Goal: Task Accomplishment & Management: Use online tool/utility

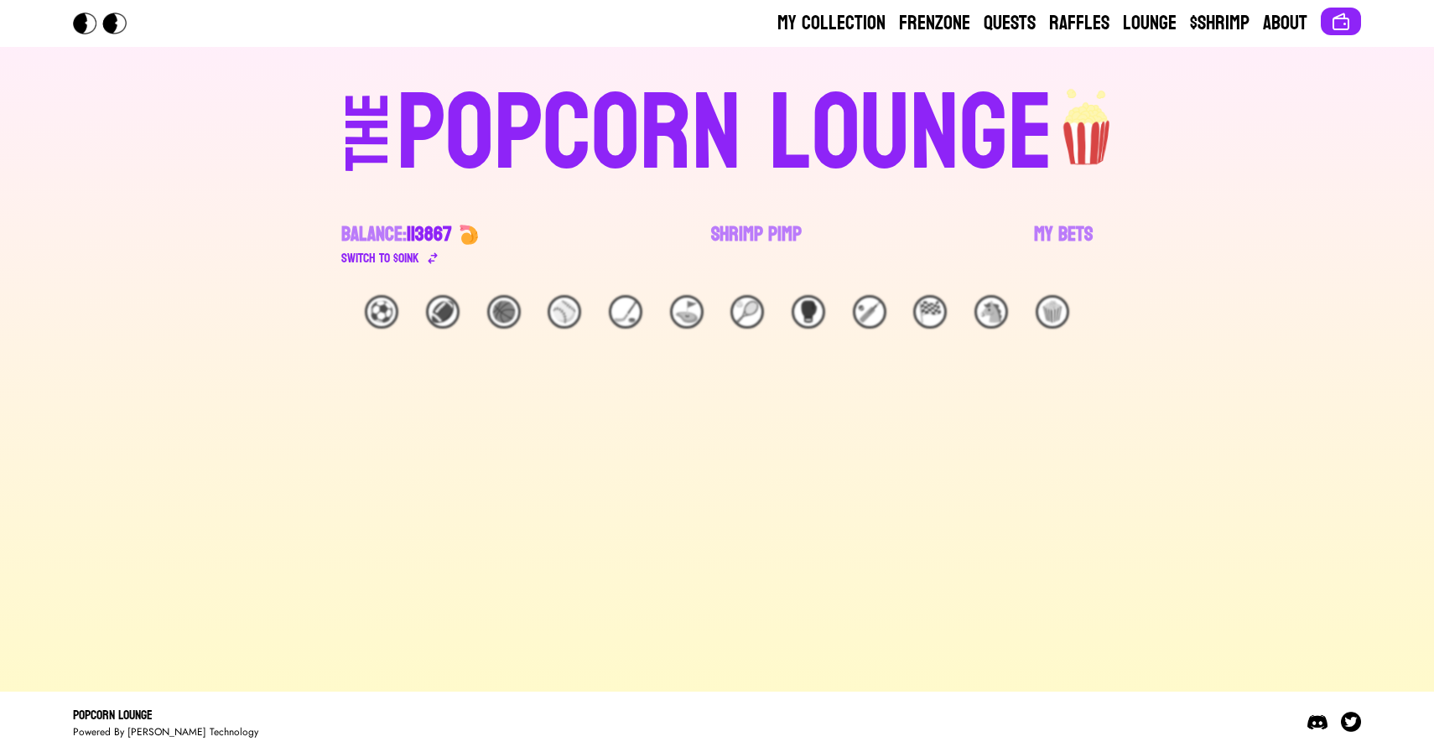
click at [744, 236] on link "Shrimp Pimp" at bounding box center [756, 244] width 91 height 47
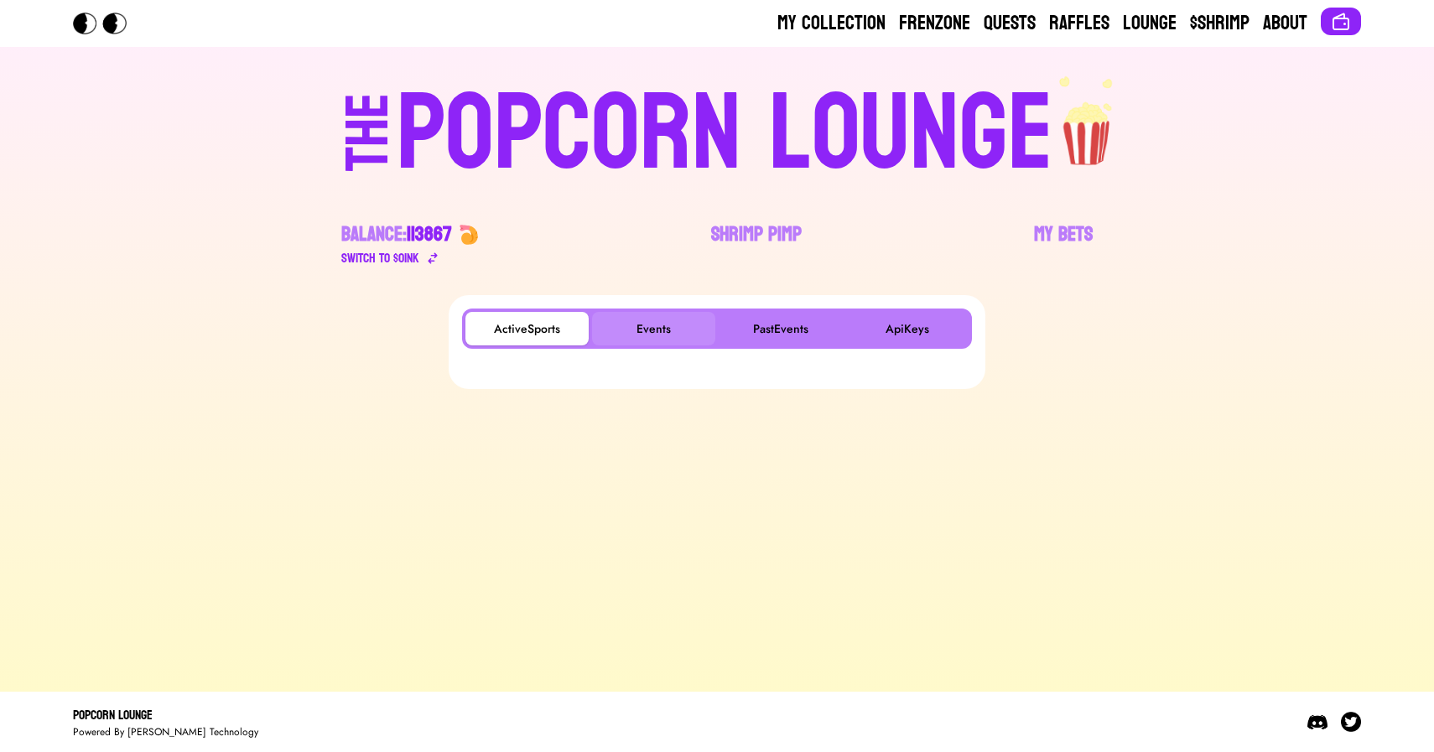
click at [649, 323] on button "Events" at bounding box center [653, 329] width 123 height 34
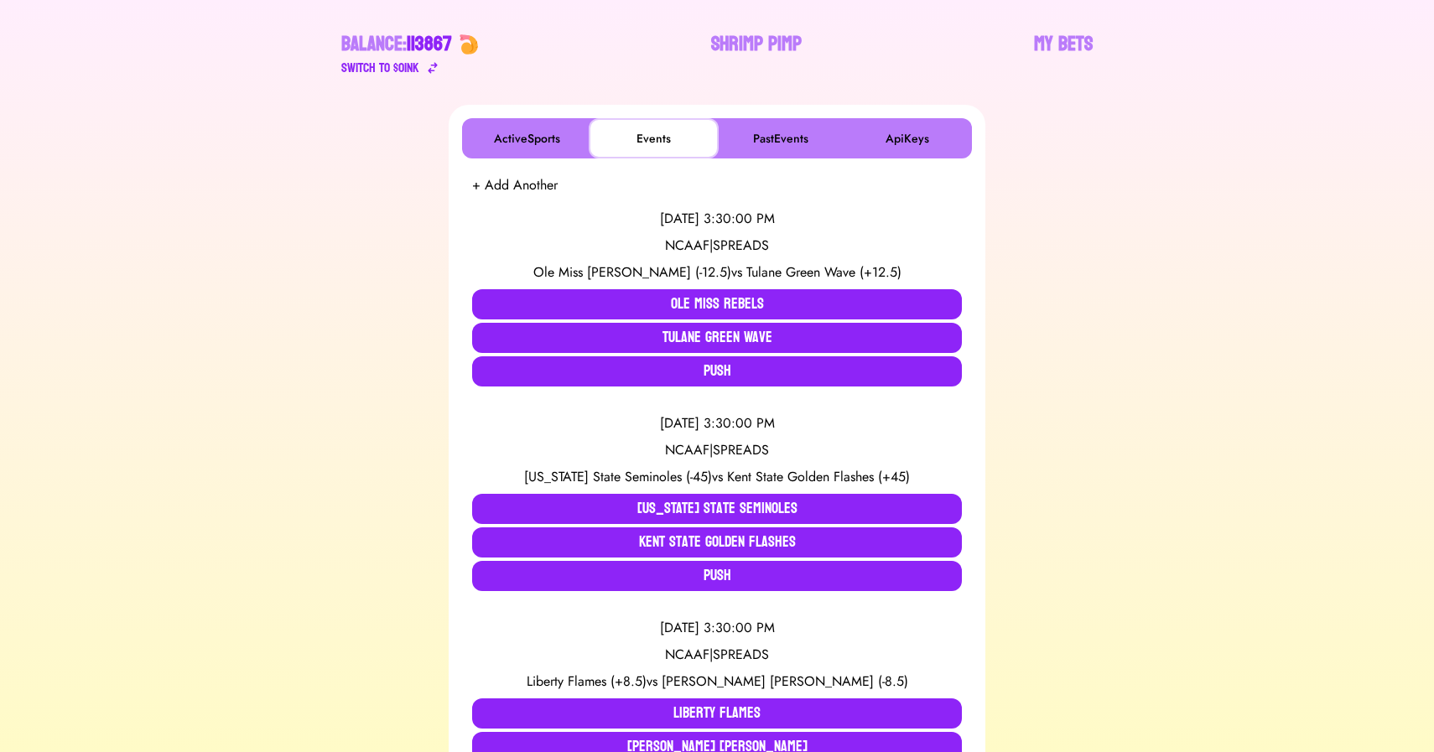
scroll to position [194, 0]
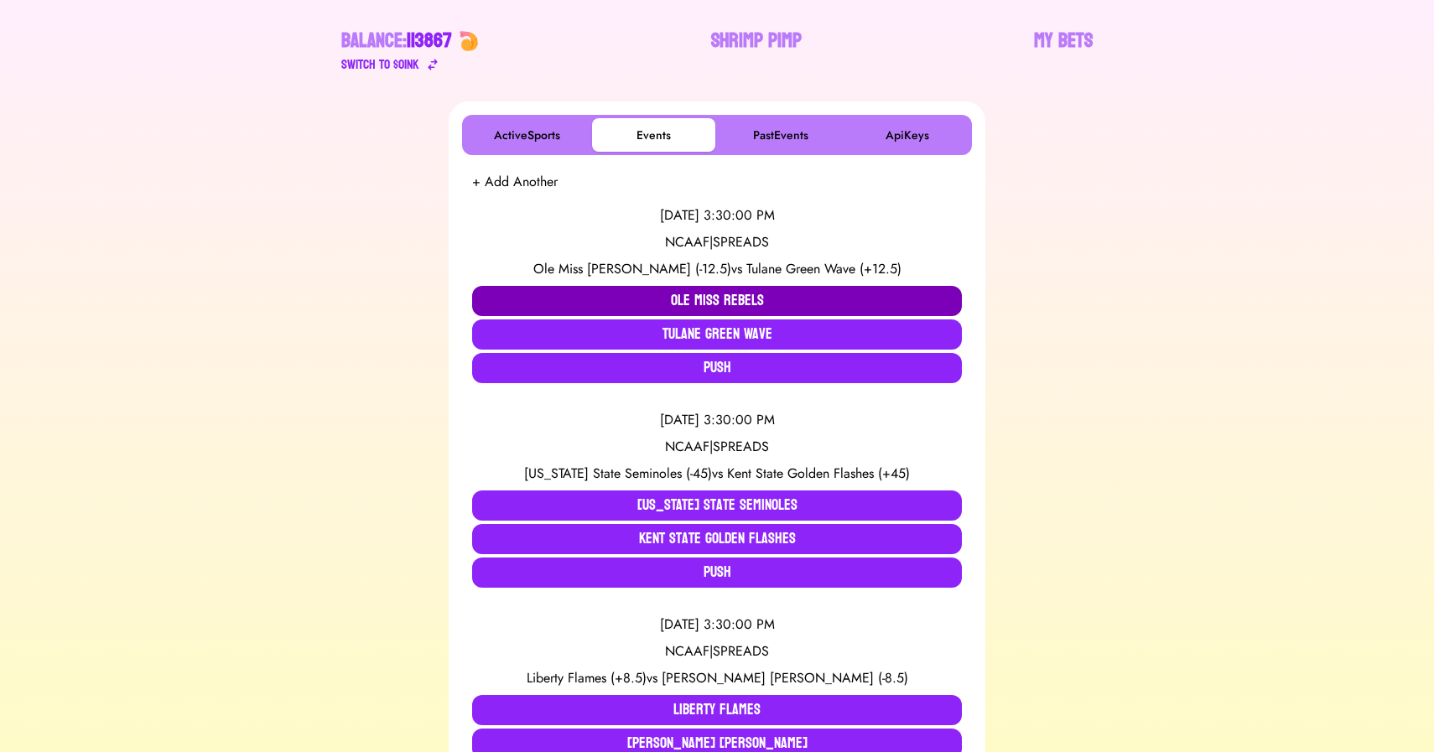
click at [599, 299] on button "Ole Miss Rebels" at bounding box center [717, 301] width 490 height 30
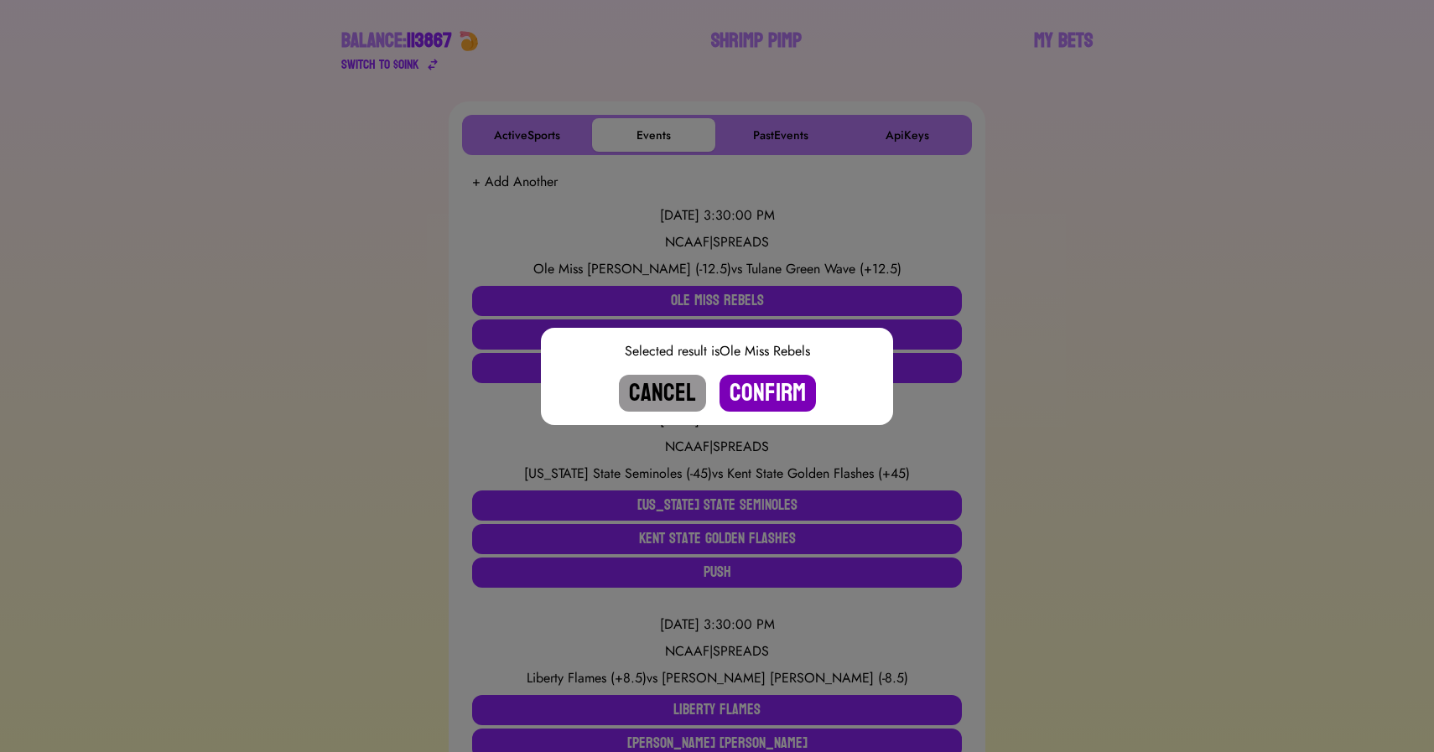
click at [760, 394] on button "Confirm" at bounding box center [767, 393] width 96 height 37
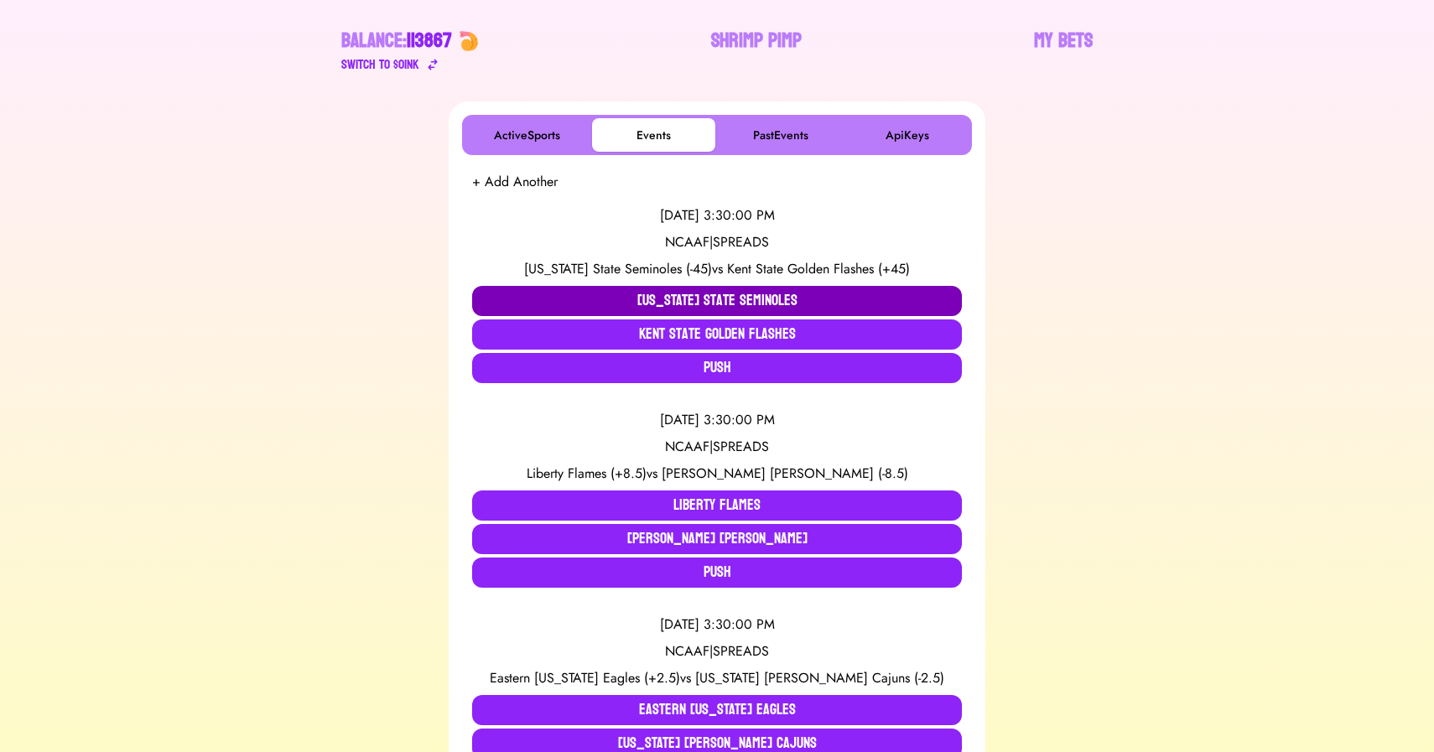
click at [677, 303] on button "[US_STATE] State Seminoles" at bounding box center [717, 301] width 490 height 30
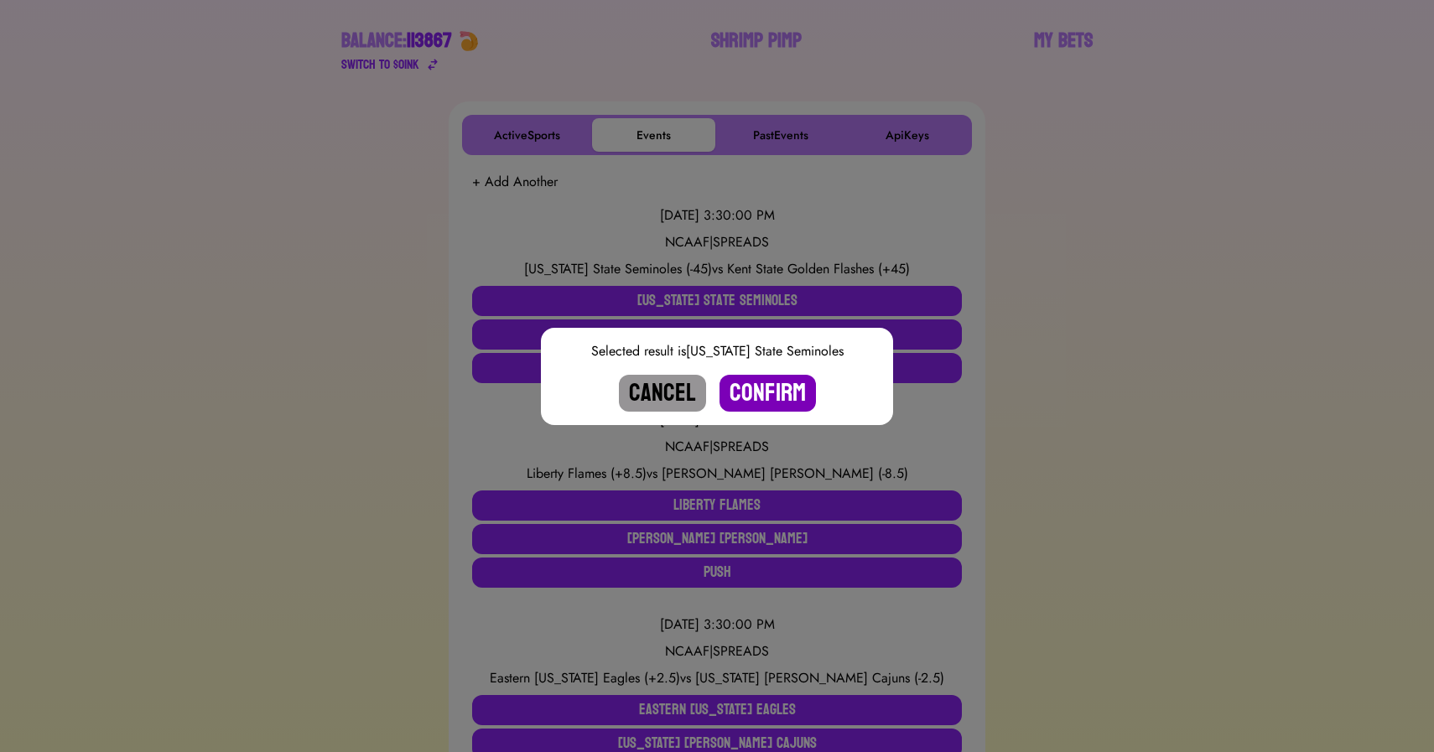
click at [768, 393] on button "Confirm" at bounding box center [767, 393] width 96 height 37
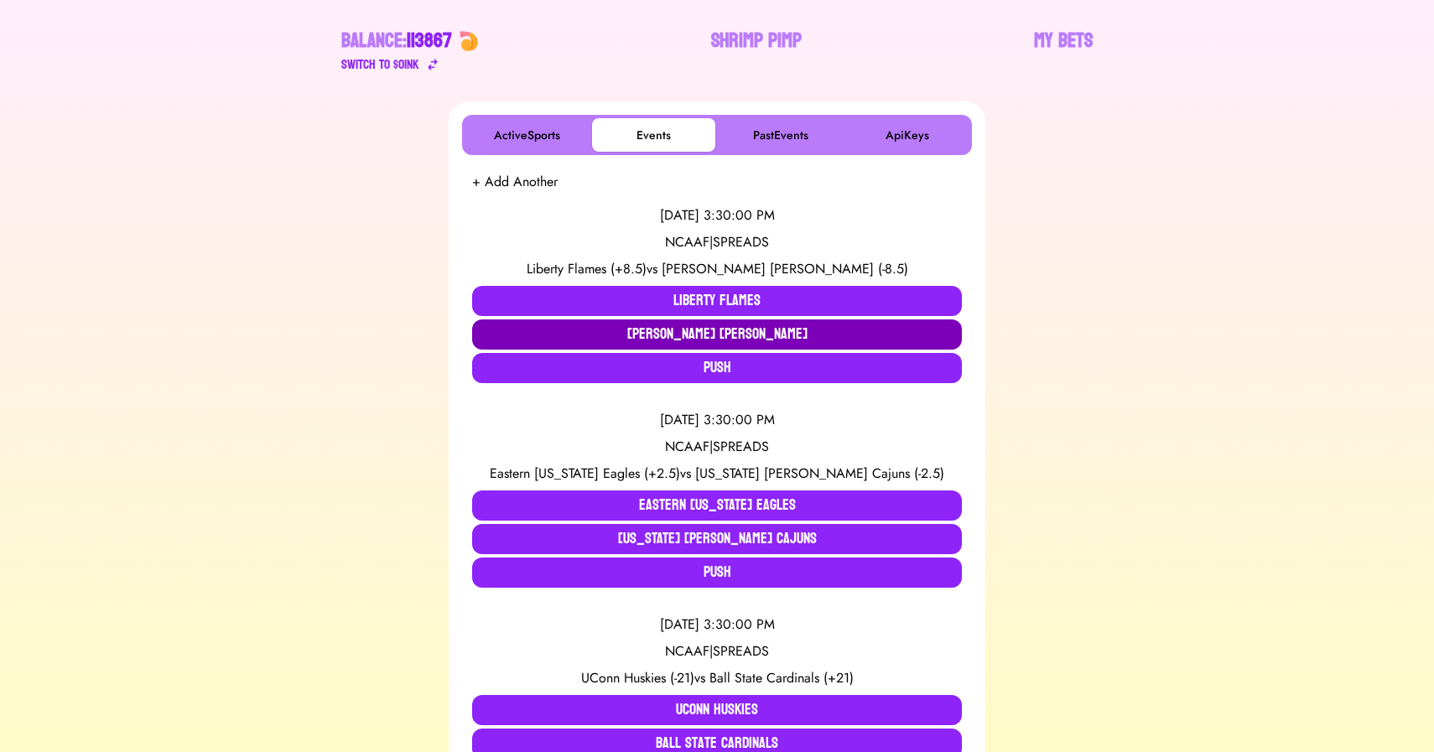
click at [626, 331] on button "[PERSON_NAME] [PERSON_NAME]" at bounding box center [717, 334] width 490 height 30
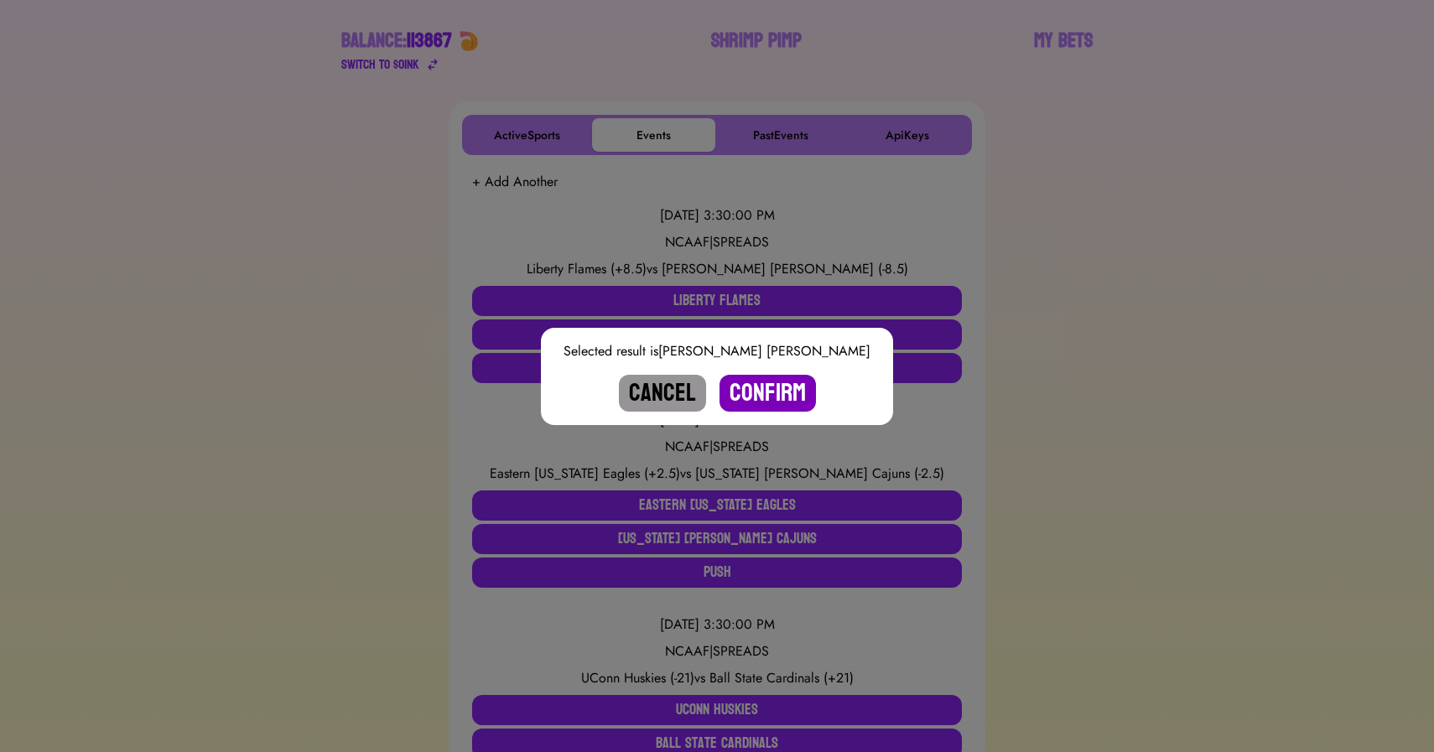
click at [778, 391] on button "Confirm" at bounding box center [767, 393] width 96 height 37
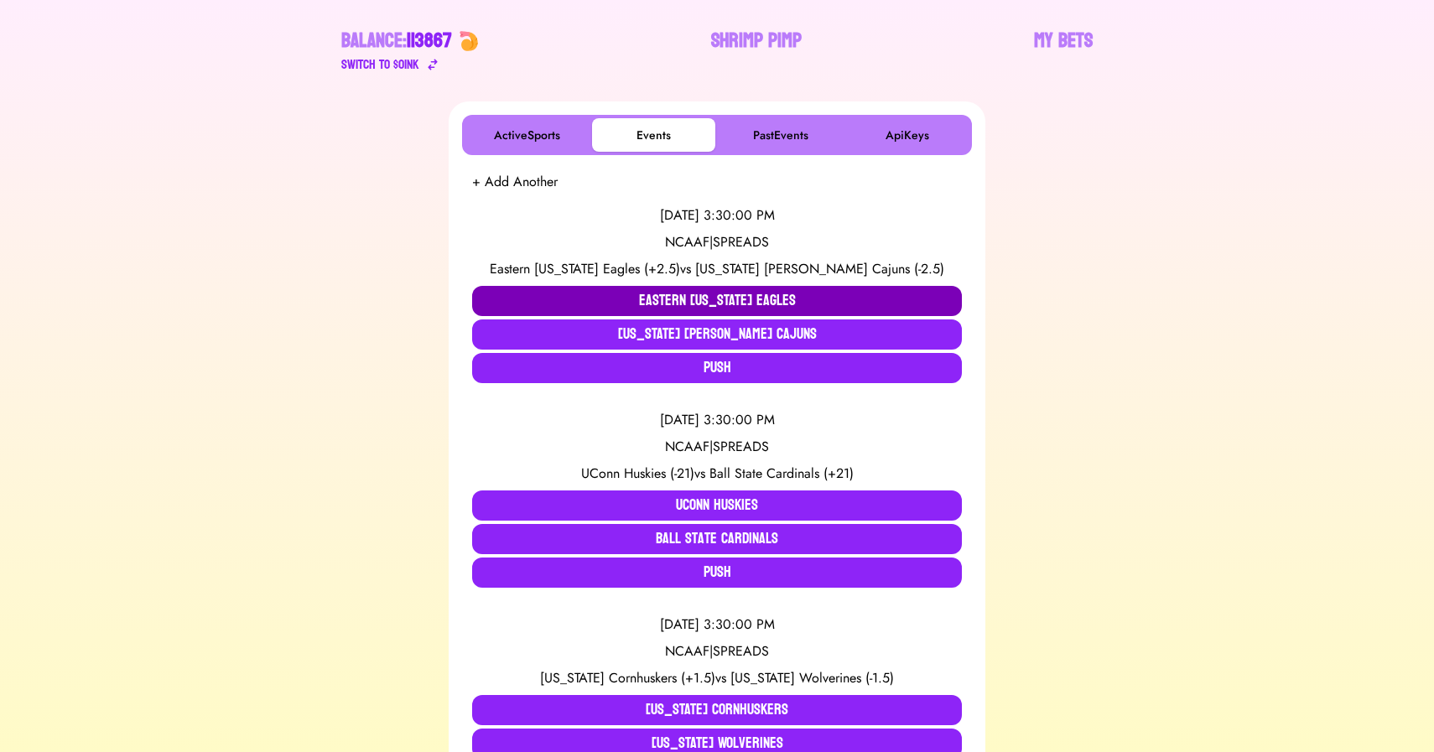
click at [618, 290] on button "Eastern [US_STATE] Eagles" at bounding box center [717, 301] width 490 height 30
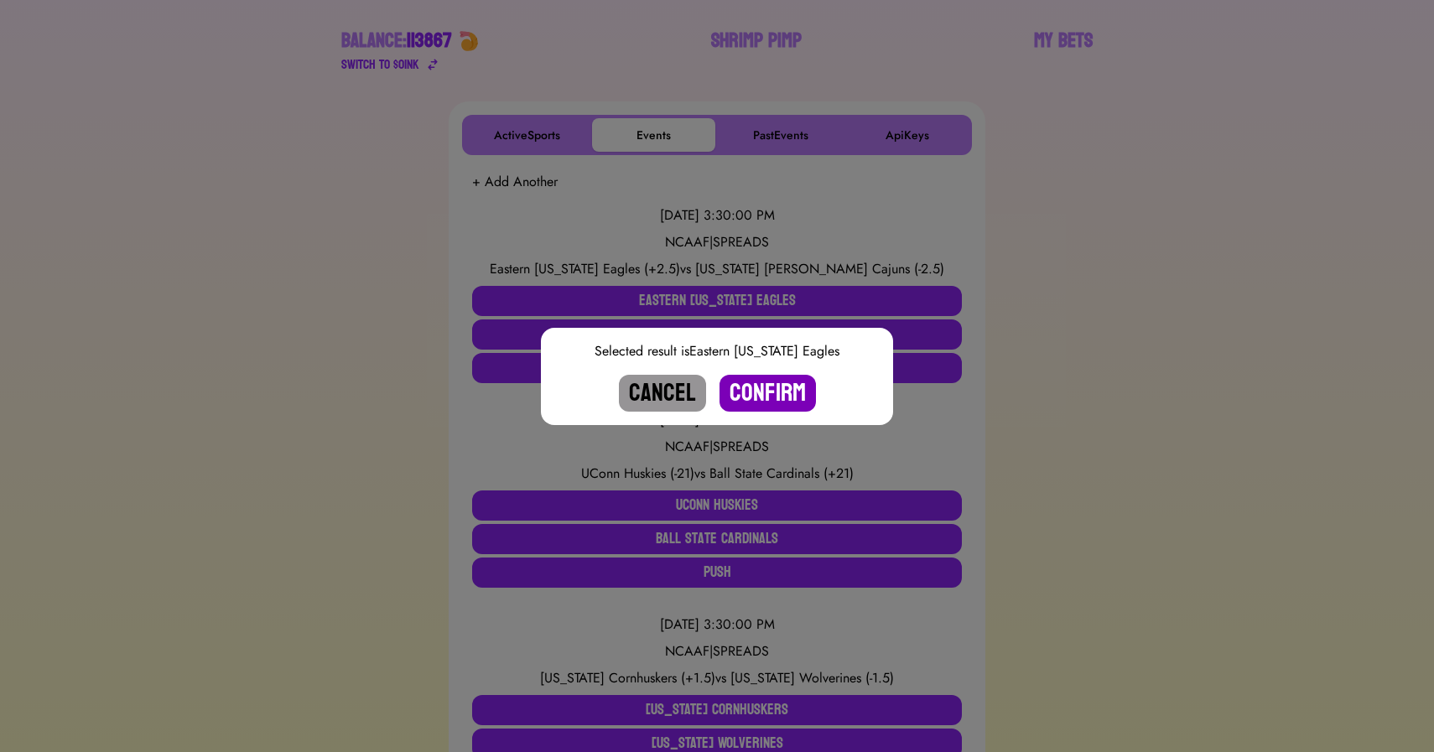
click at [770, 390] on button "Confirm" at bounding box center [767, 393] width 96 height 37
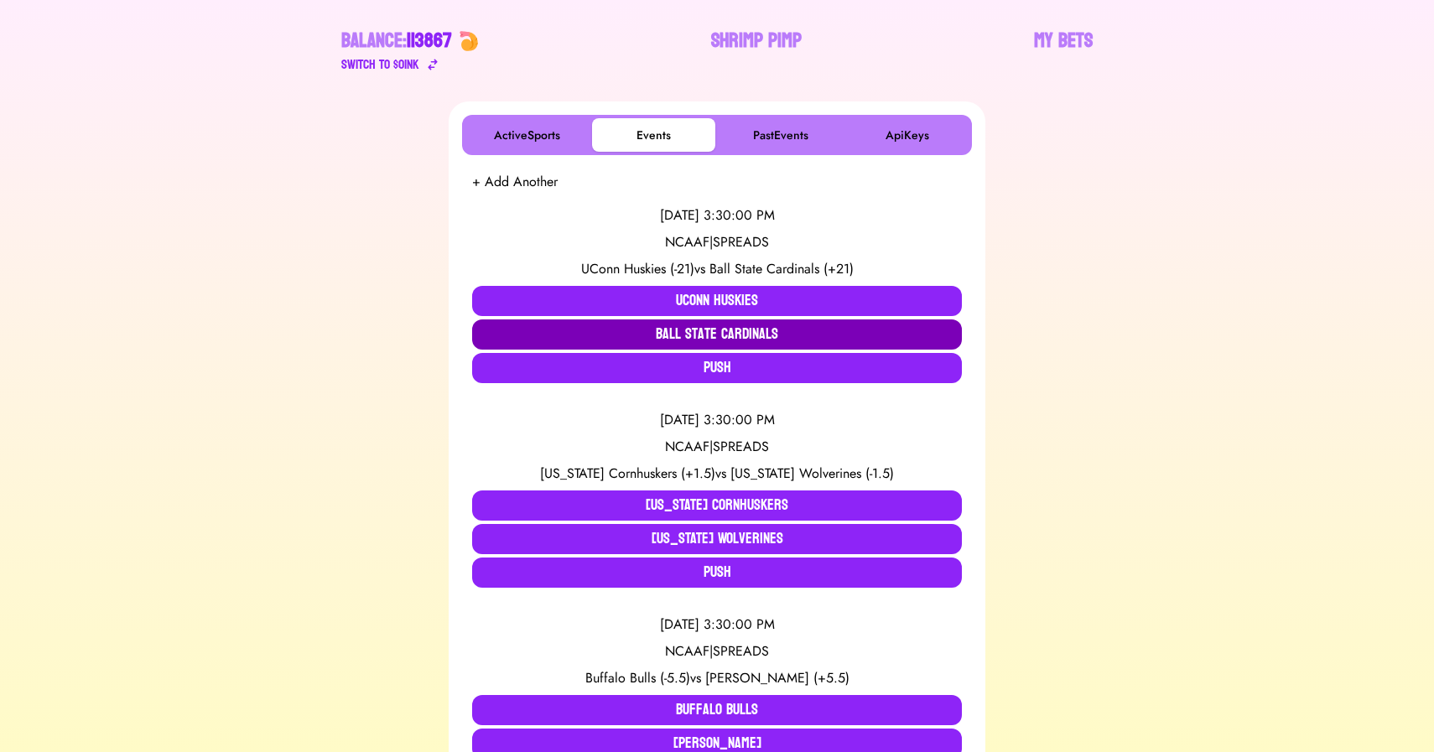
click at [616, 329] on button "Ball State Cardinals" at bounding box center [717, 334] width 490 height 30
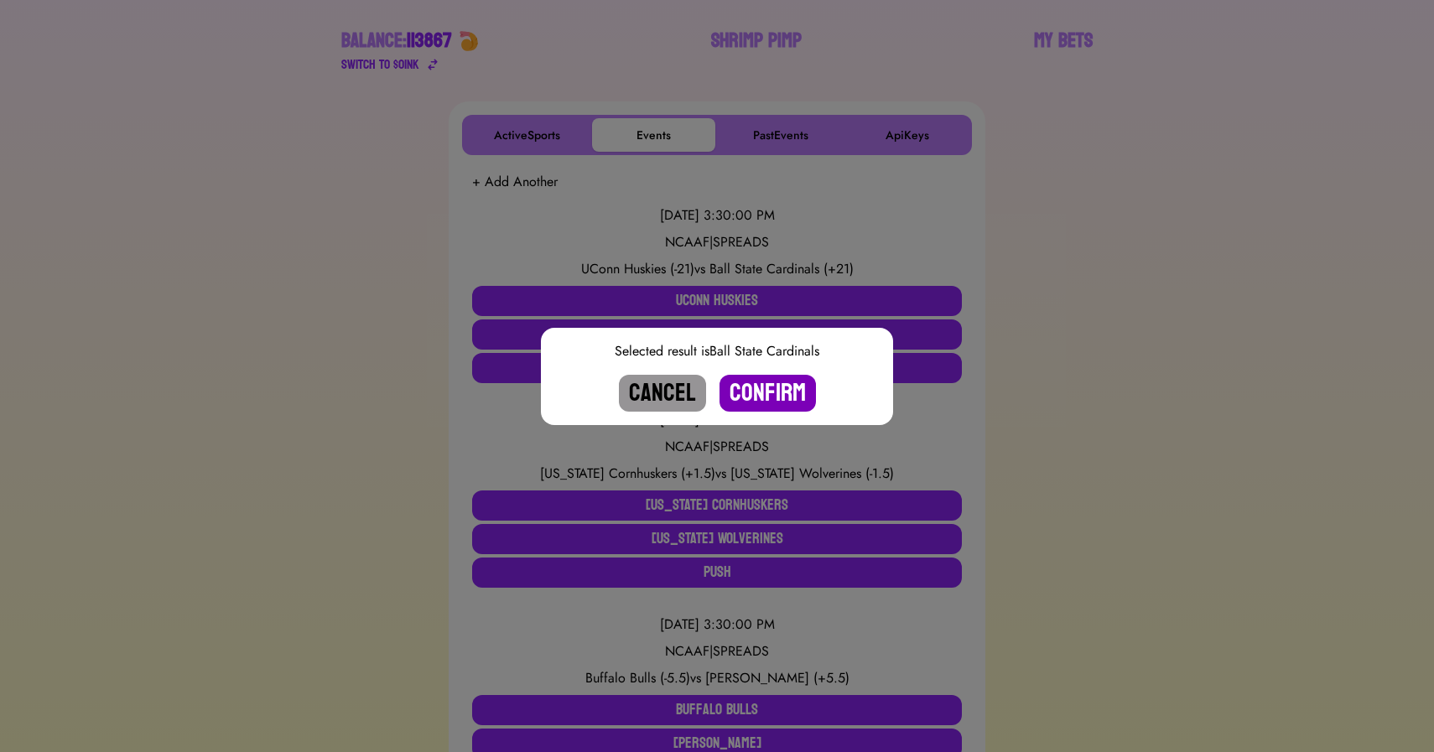
click at [753, 390] on button "Confirm" at bounding box center [767, 393] width 96 height 37
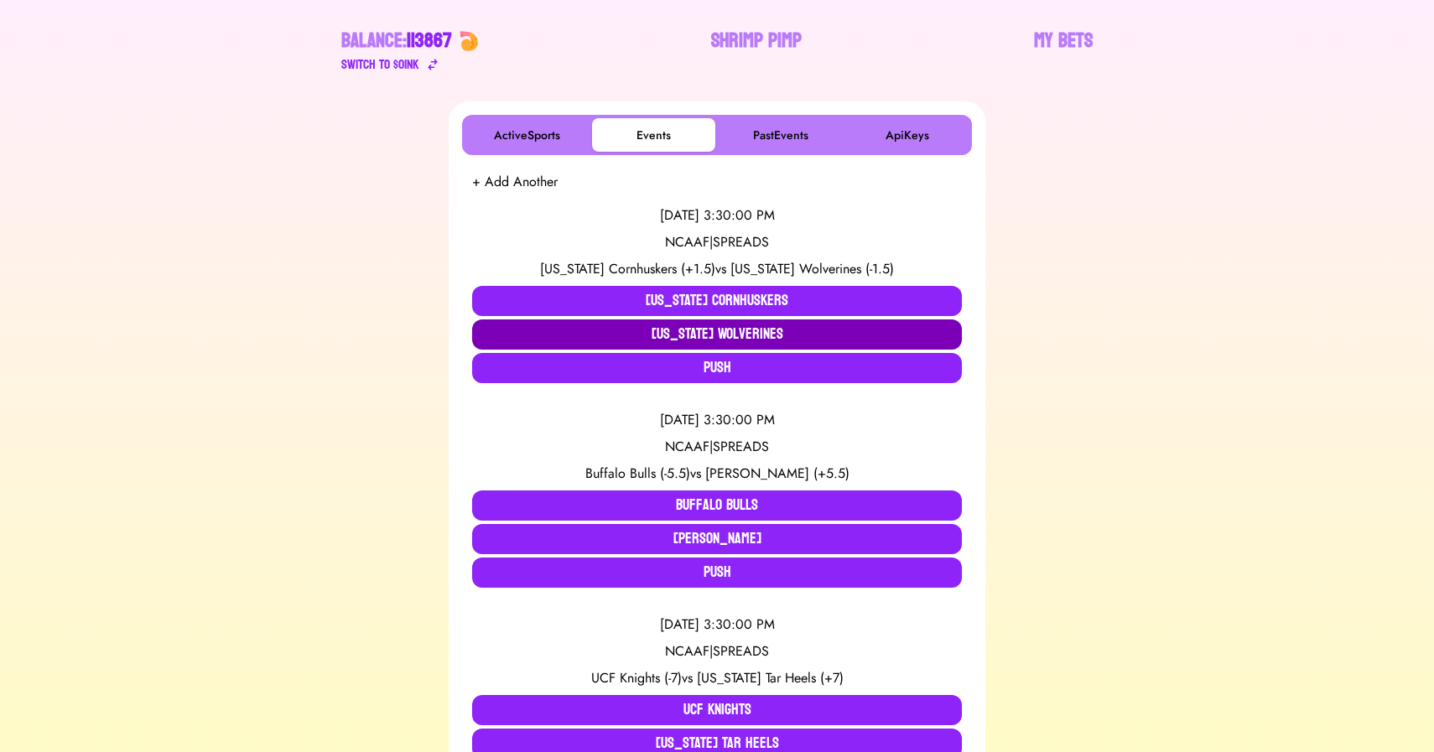
click at [680, 332] on button "[US_STATE] Wolverines" at bounding box center [717, 334] width 490 height 30
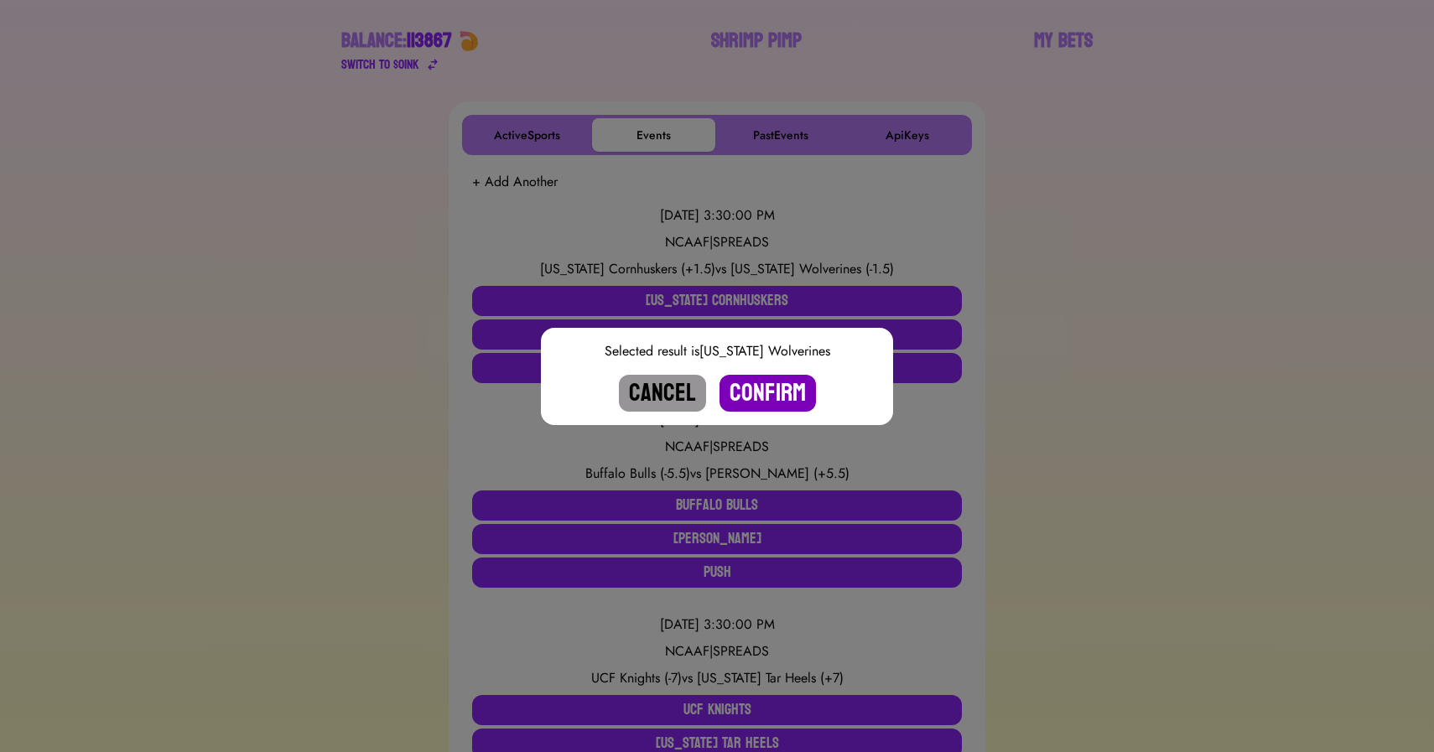
click at [755, 400] on button "Confirm" at bounding box center [767, 393] width 96 height 37
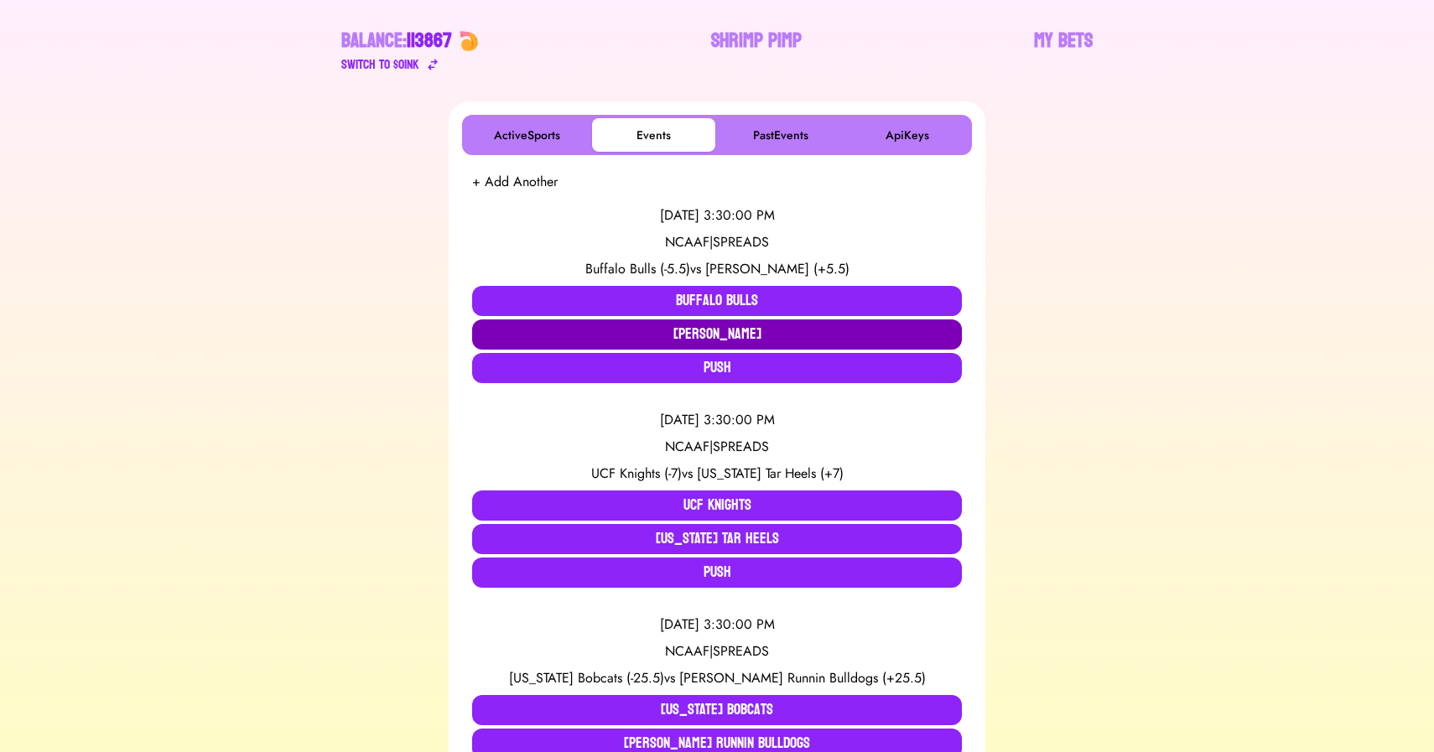
click at [584, 321] on button "[PERSON_NAME]" at bounding box center [717, 334] width 490 height 30
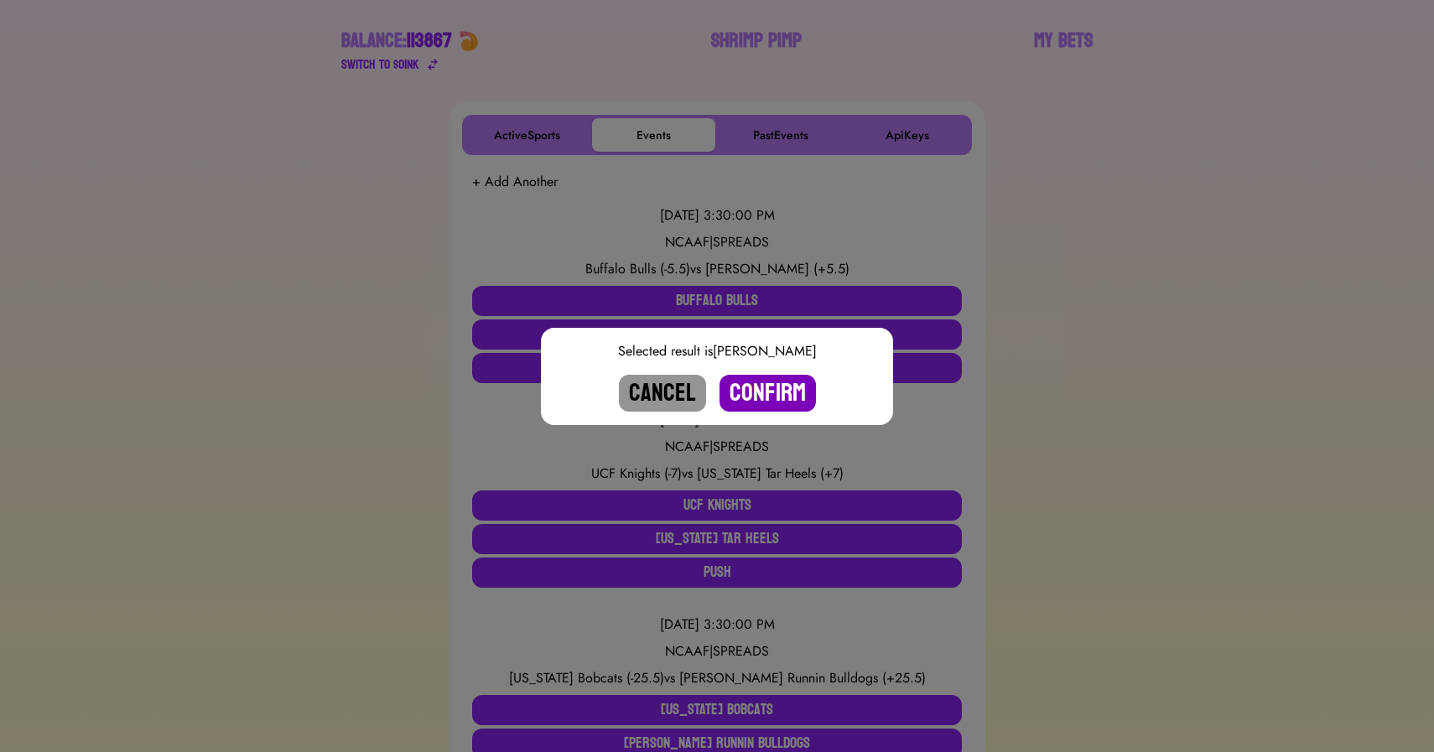
click at [785, 389] on button "Confirm" at bounding box center [767, 393] width 96 height 37
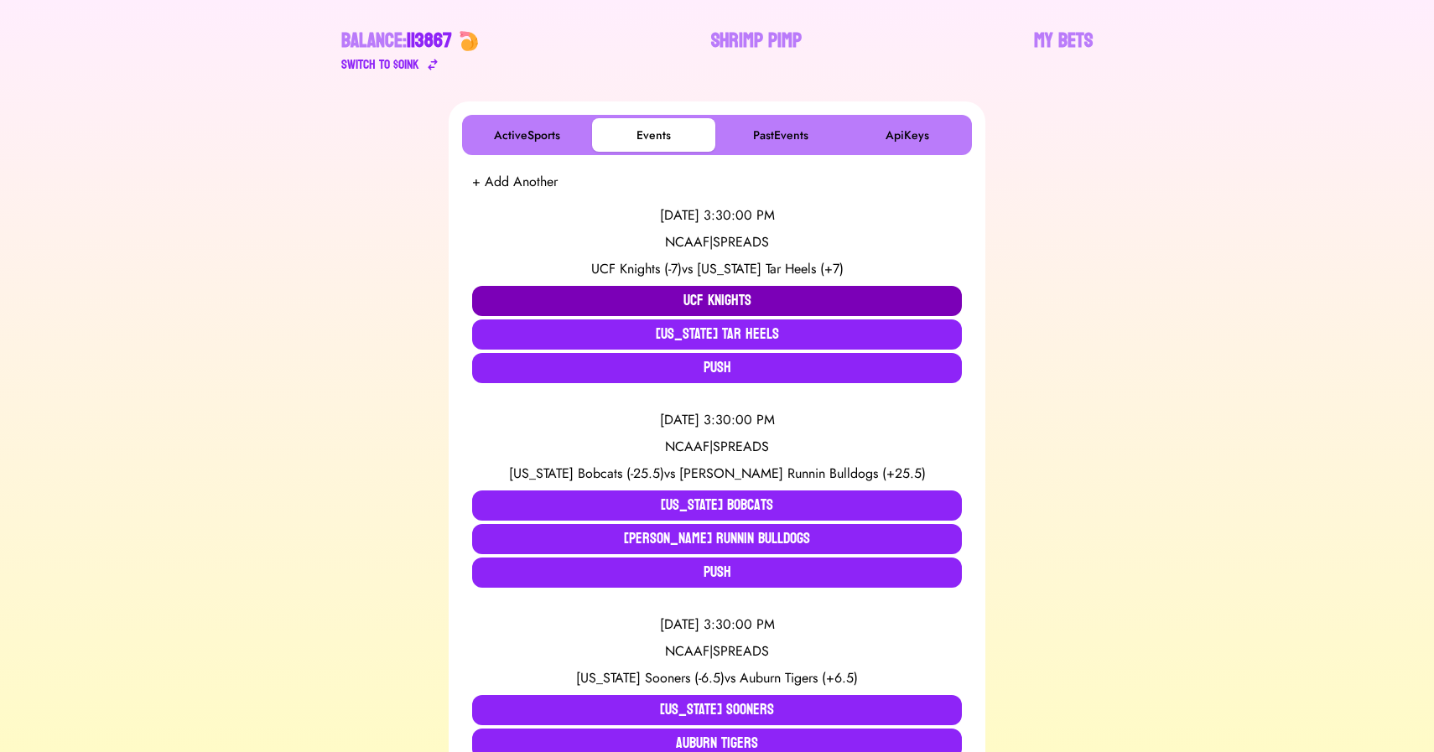
click at [677, 298] on button "UCF Knights" at bounding box center [717, 301] width 490 height 30
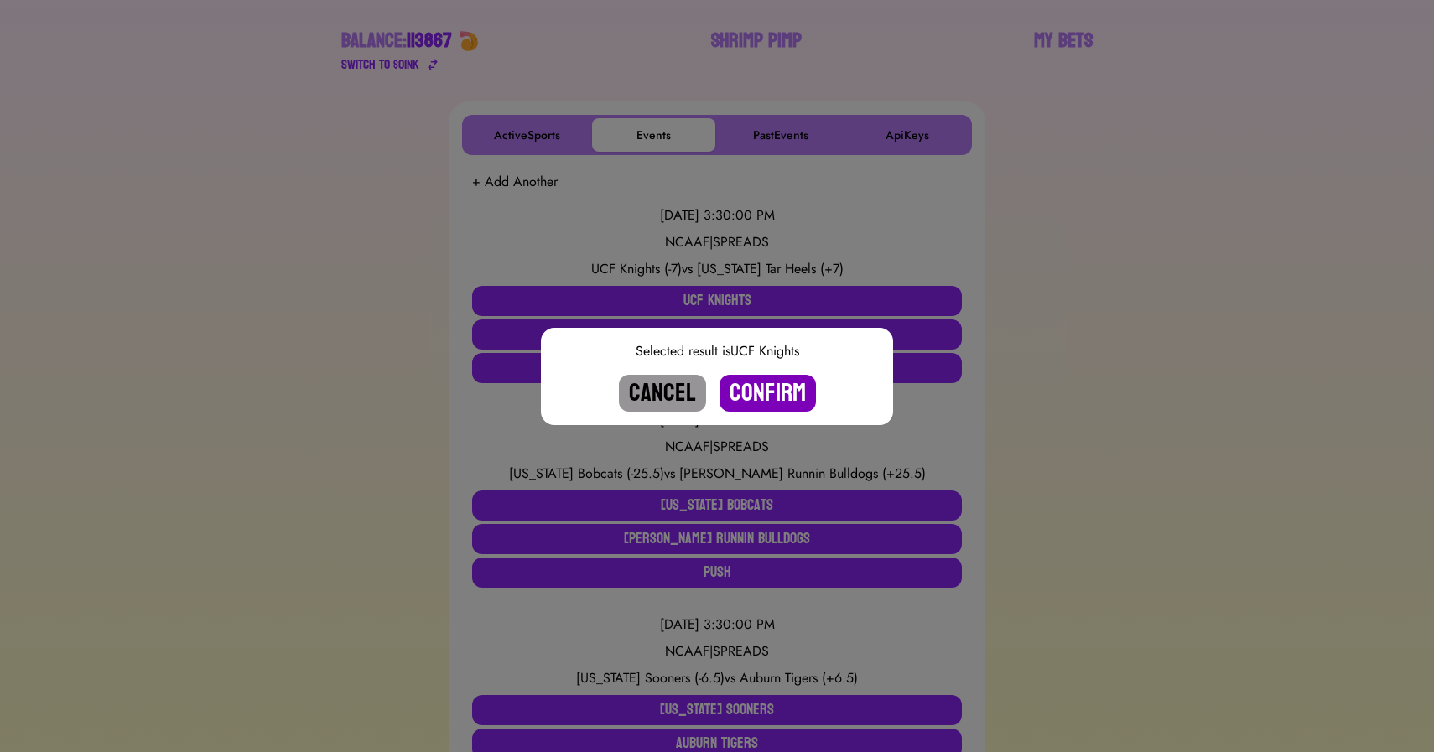
click at [762, 388] on button "Confirm" at bounding box center [767, 393] width 96 height 37
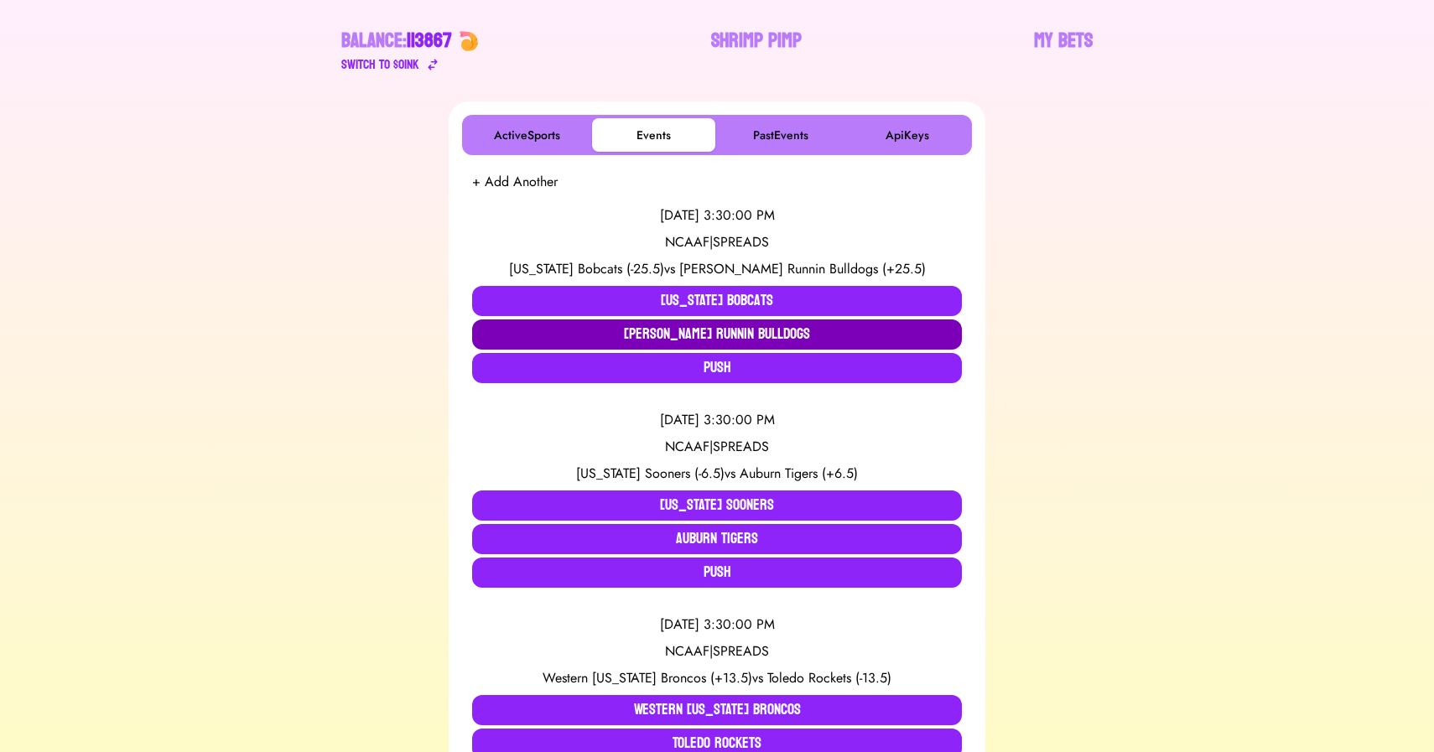
click at [638, 329] on button "[PERSON_NAME] Runnin Bulldogs" at bounding box center [717, 334] width 490 height 30
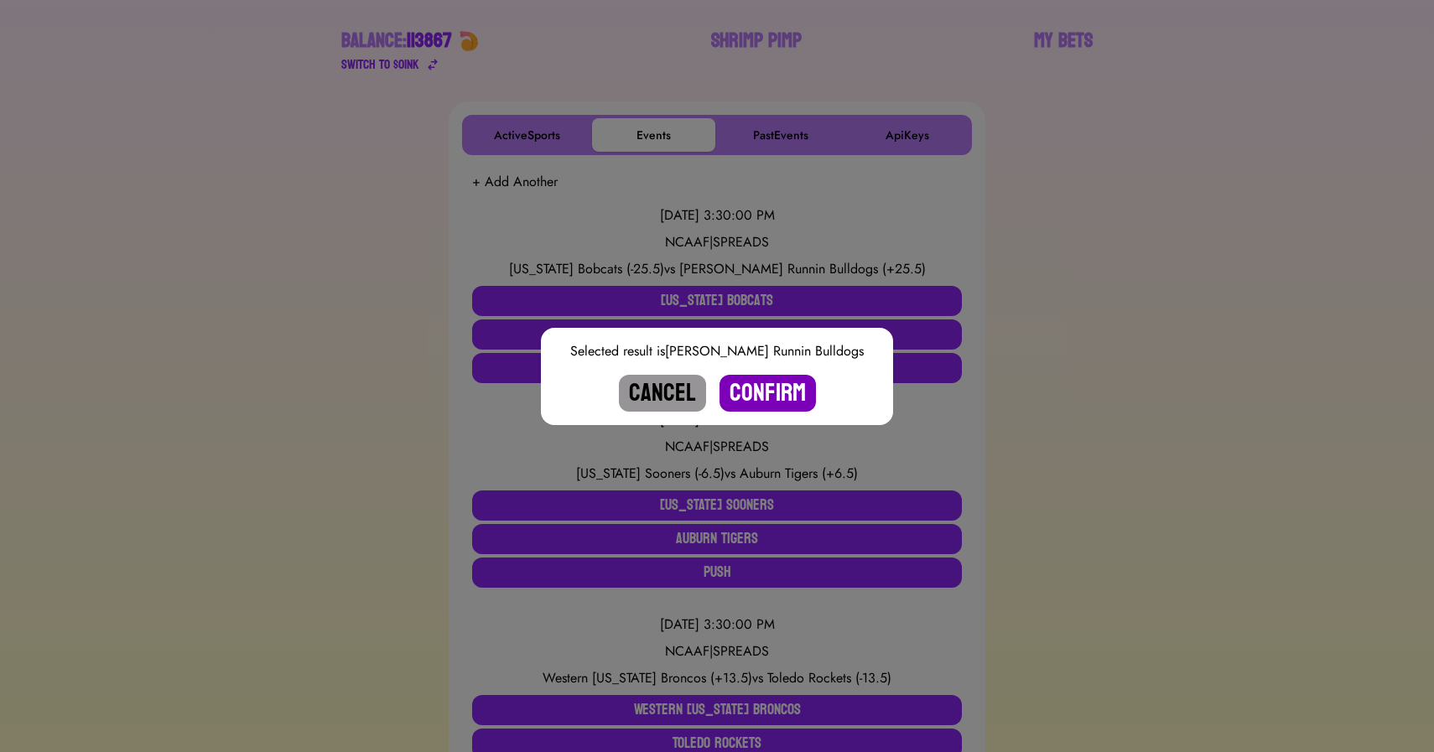
click at [750, 389] on button "Confirm" at bounding box center [767, 393] width 96 height 37
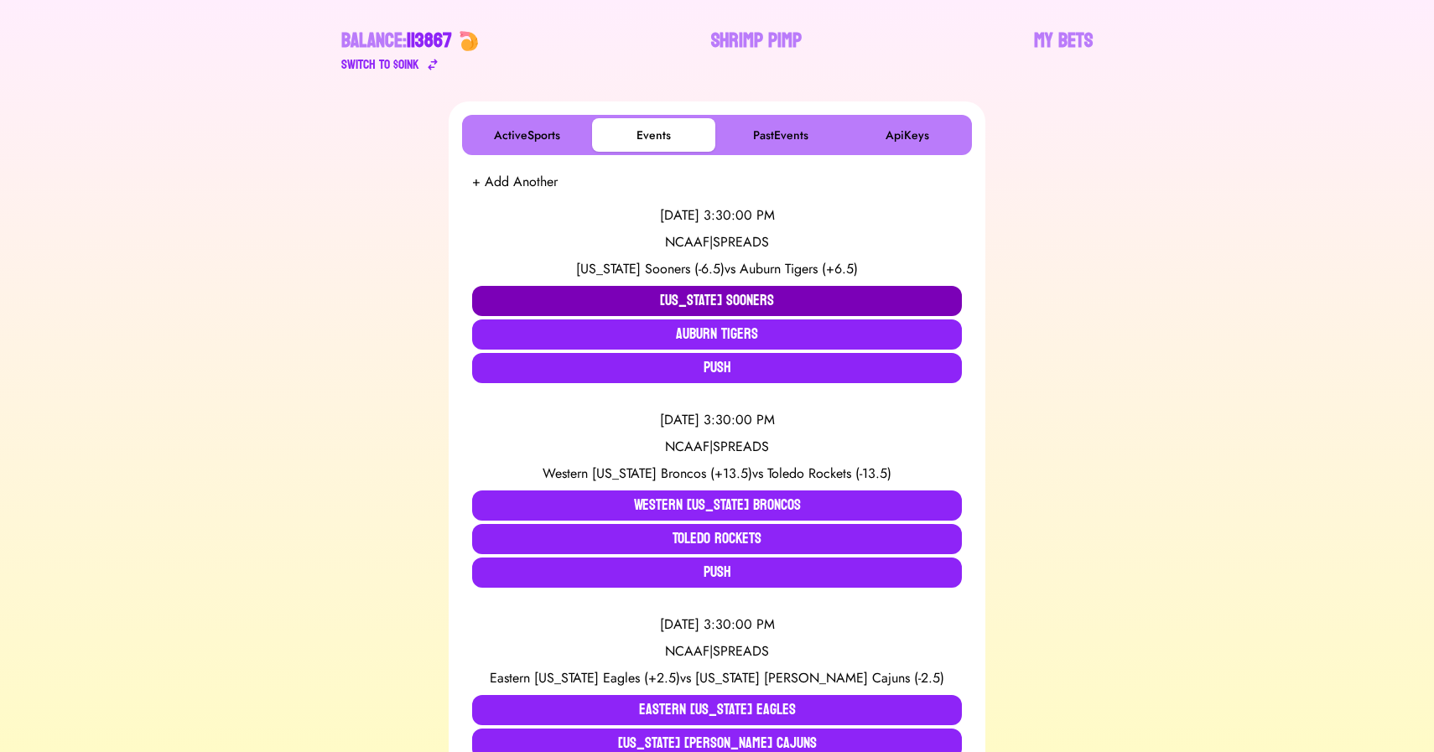
click at [606, 301] on button "[US_STATE] Sooners" at bounding box center [717, 301] width 490 height 30
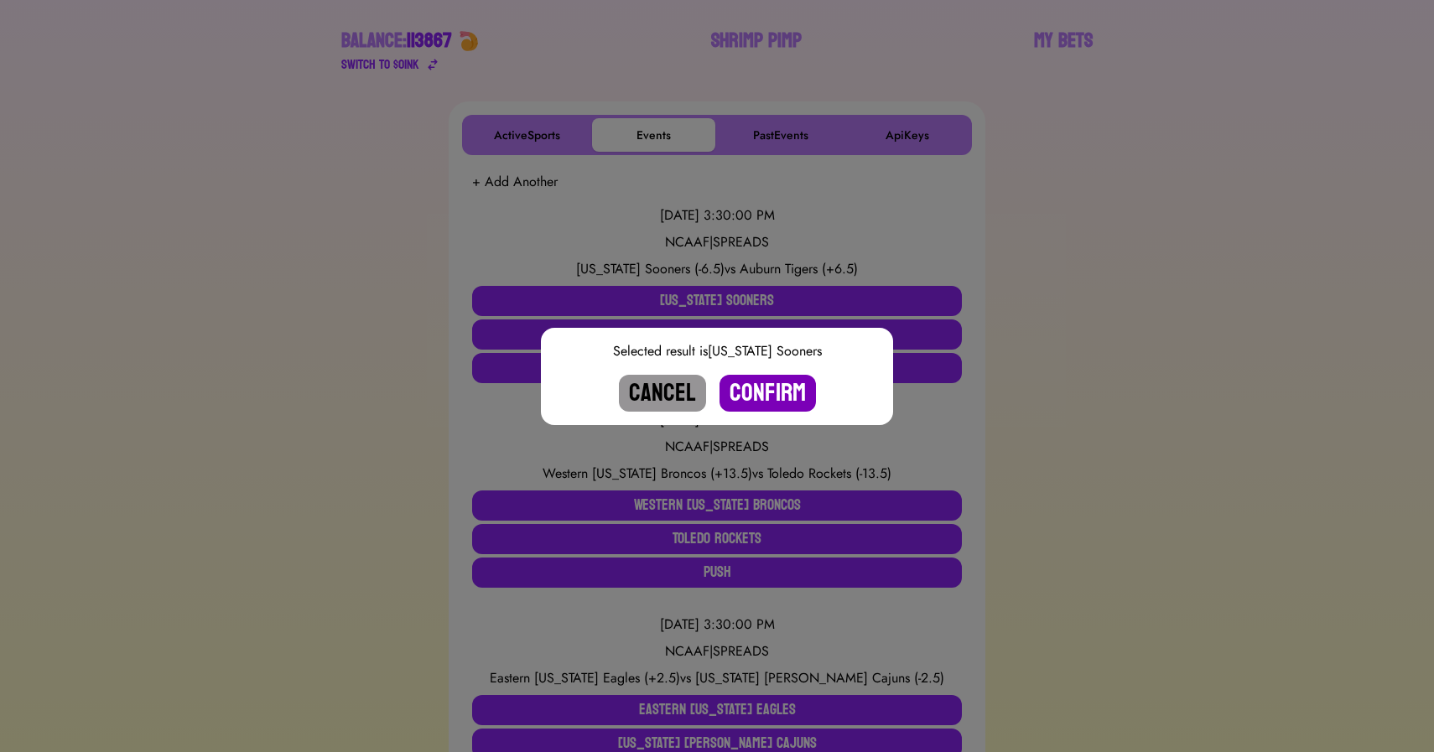
click at [772, 389] on button "Confirm" at bounding box center [767, 393] width 96 height 37
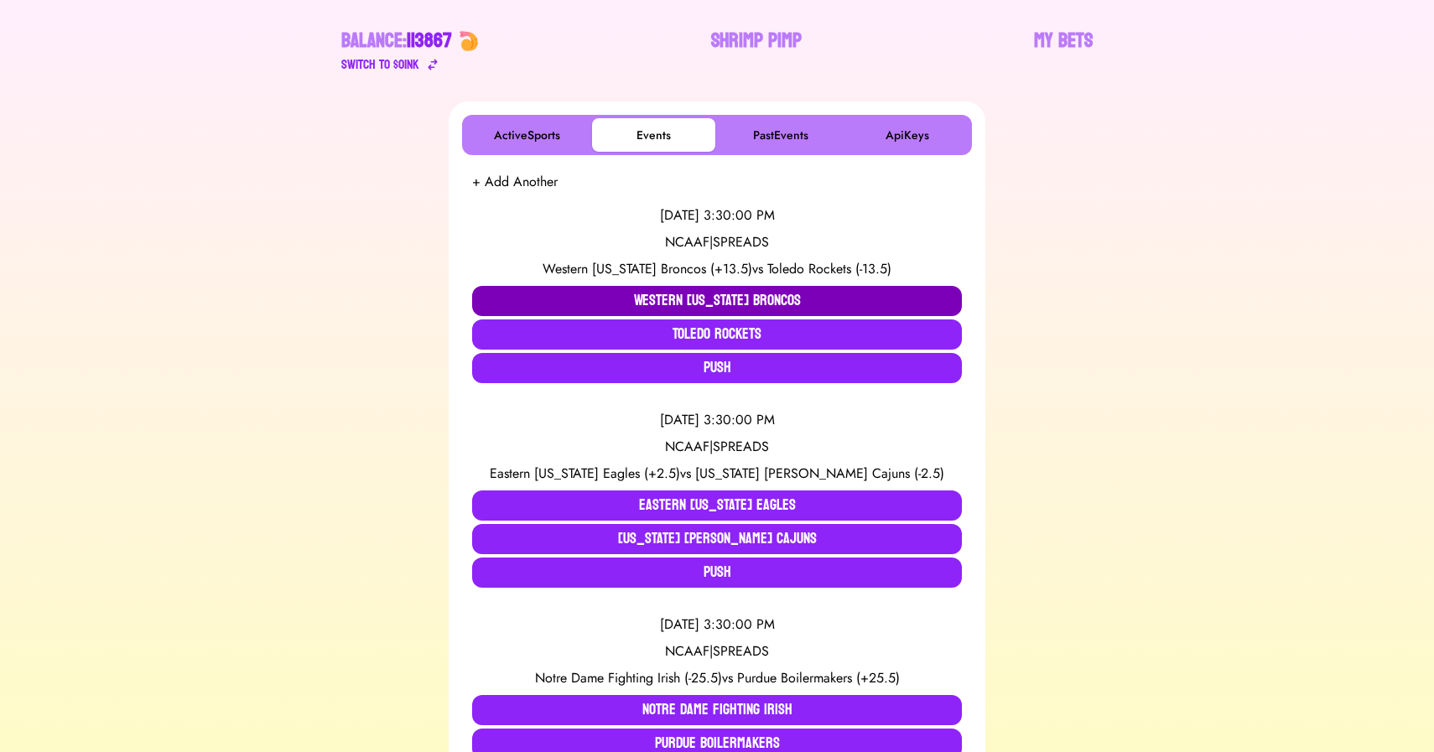
click at [552, 290] on button "Western [US_STATE] Broncos" at bounding box center [717, 301] width 490 height 30
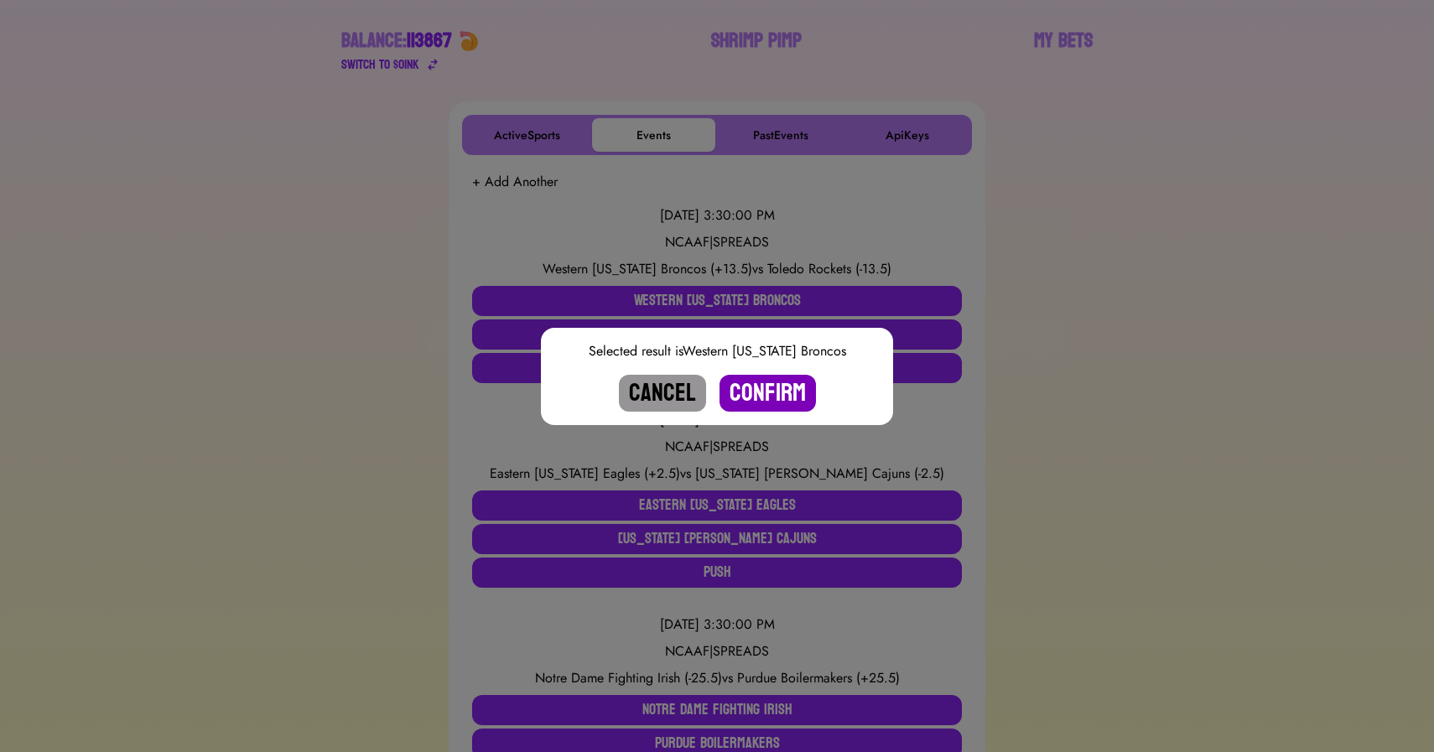
click at [763, 393] on button "Confirm" at bounding box center [767, 393] width 96 height 37
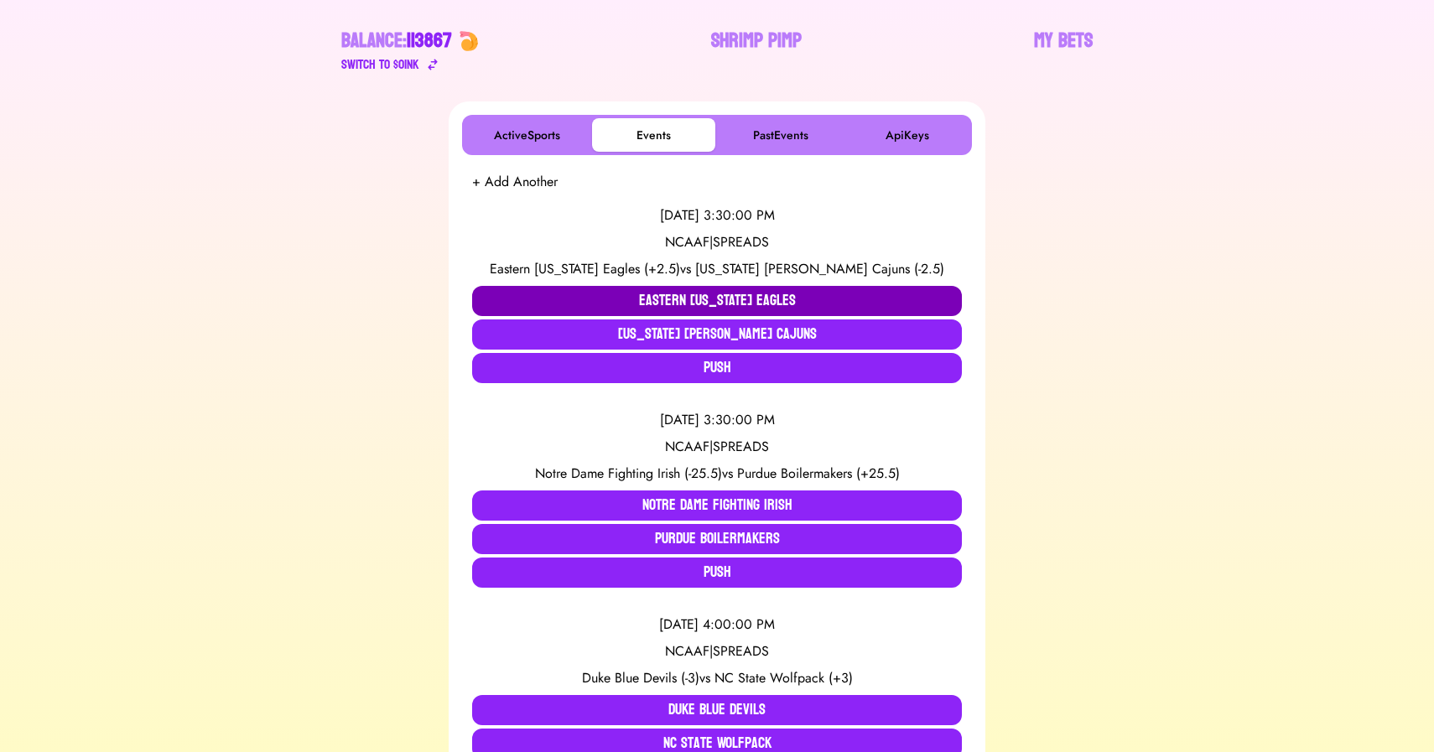
click at [578, 290] on button "Eastern [US_STATE] Eagles" at bounding box center [717, 301] width 490 height 30
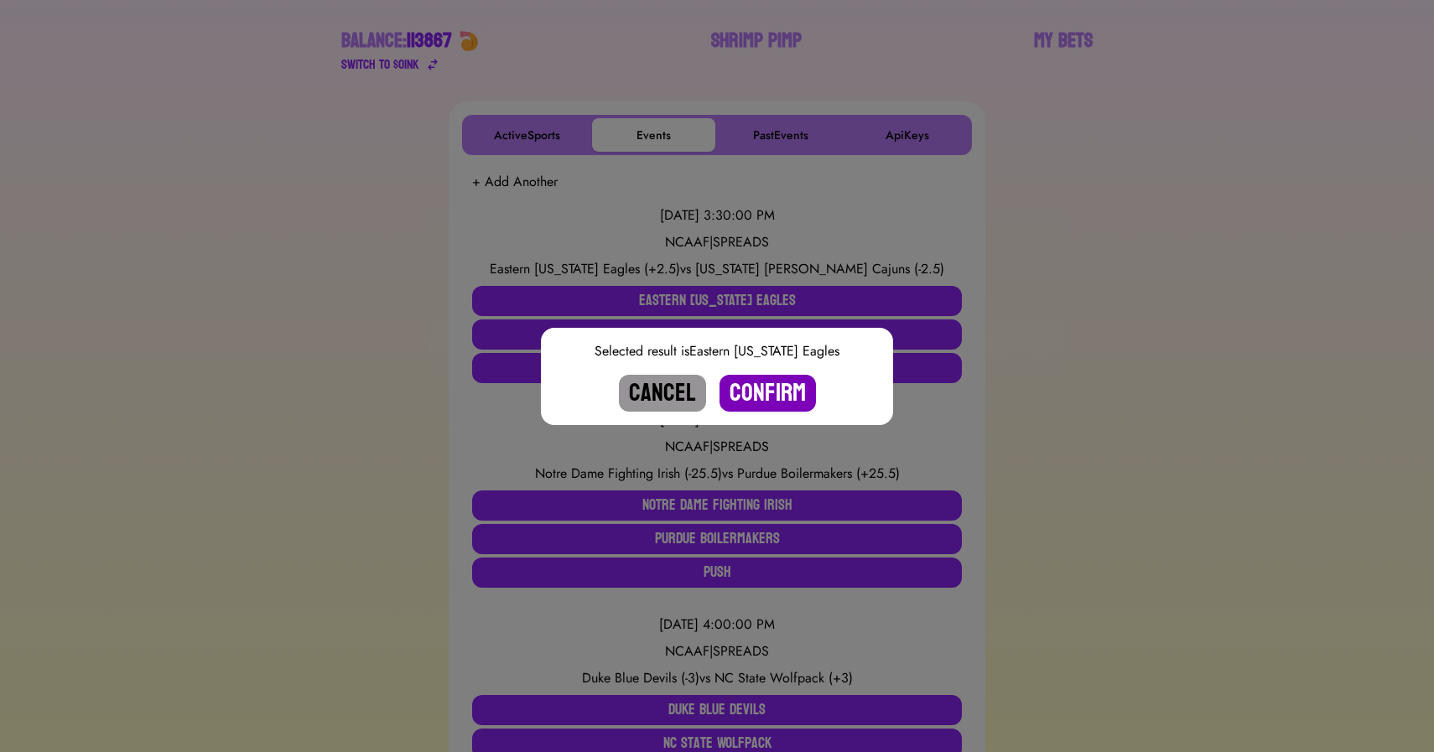
click at [762, 390] on button "Confirm" at bounding box center [767, 393] width 96 height 37
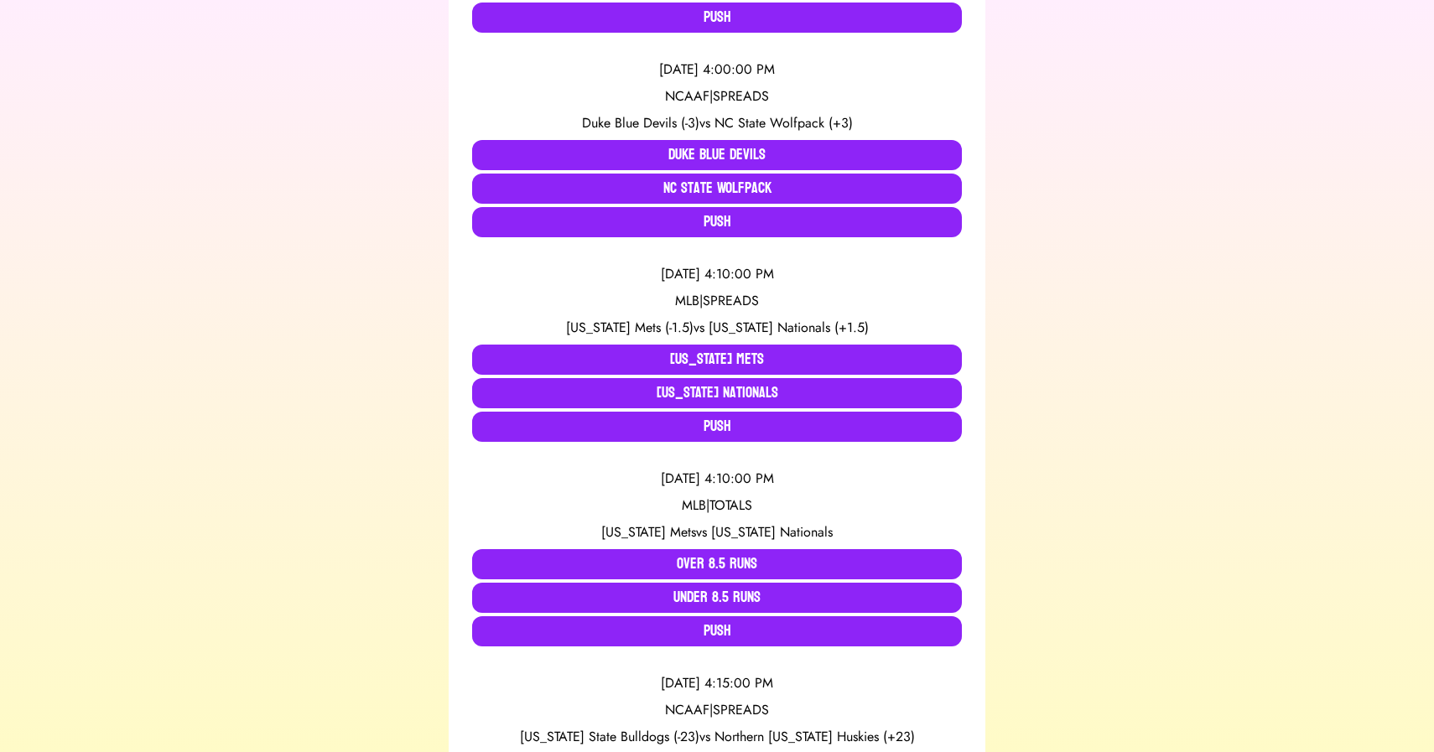
scroll to position [555, 0]
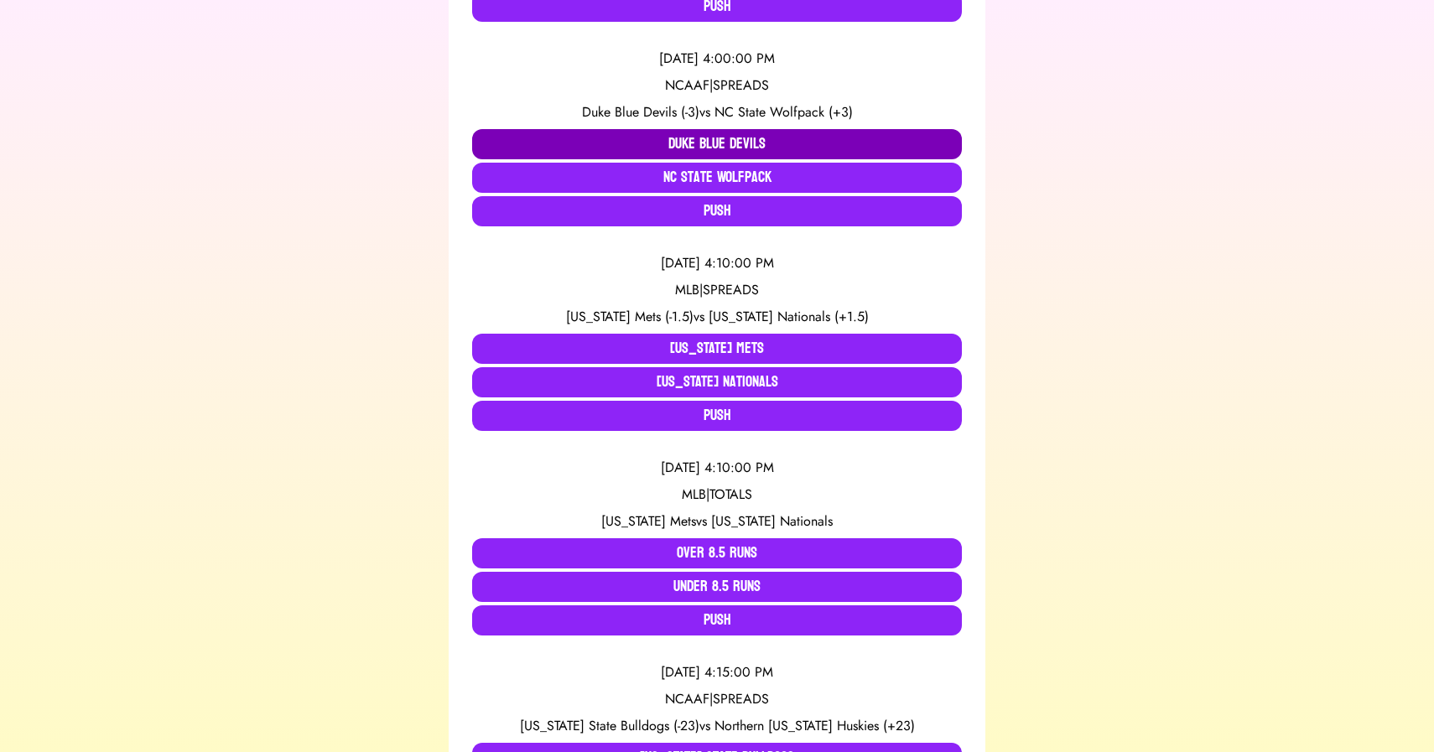
click at [692, 148] on button "Duke Blue Devils" at bounding box center [717, 144] width 490 height 30
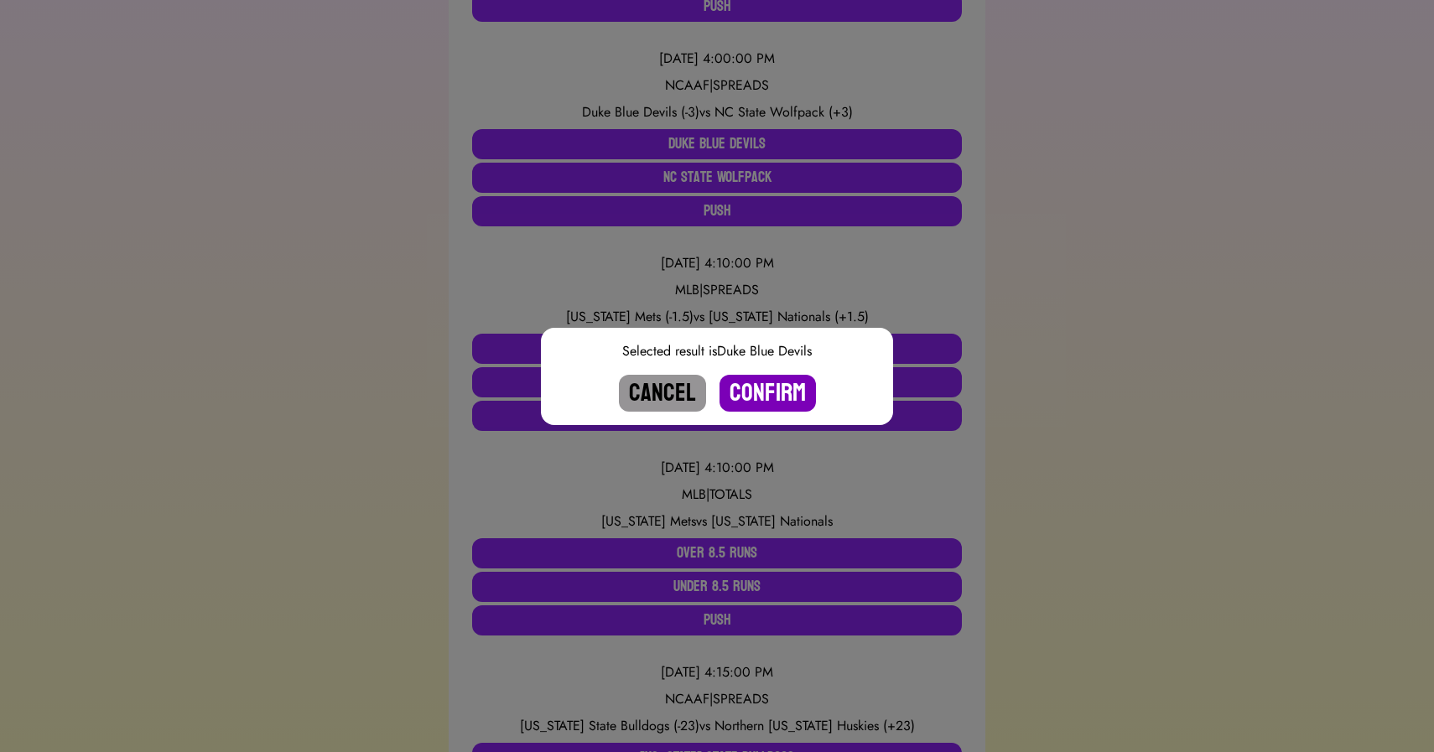
click at [766, 401] on button "Confirm" at bounding box center [767, 393] width 96 height 37
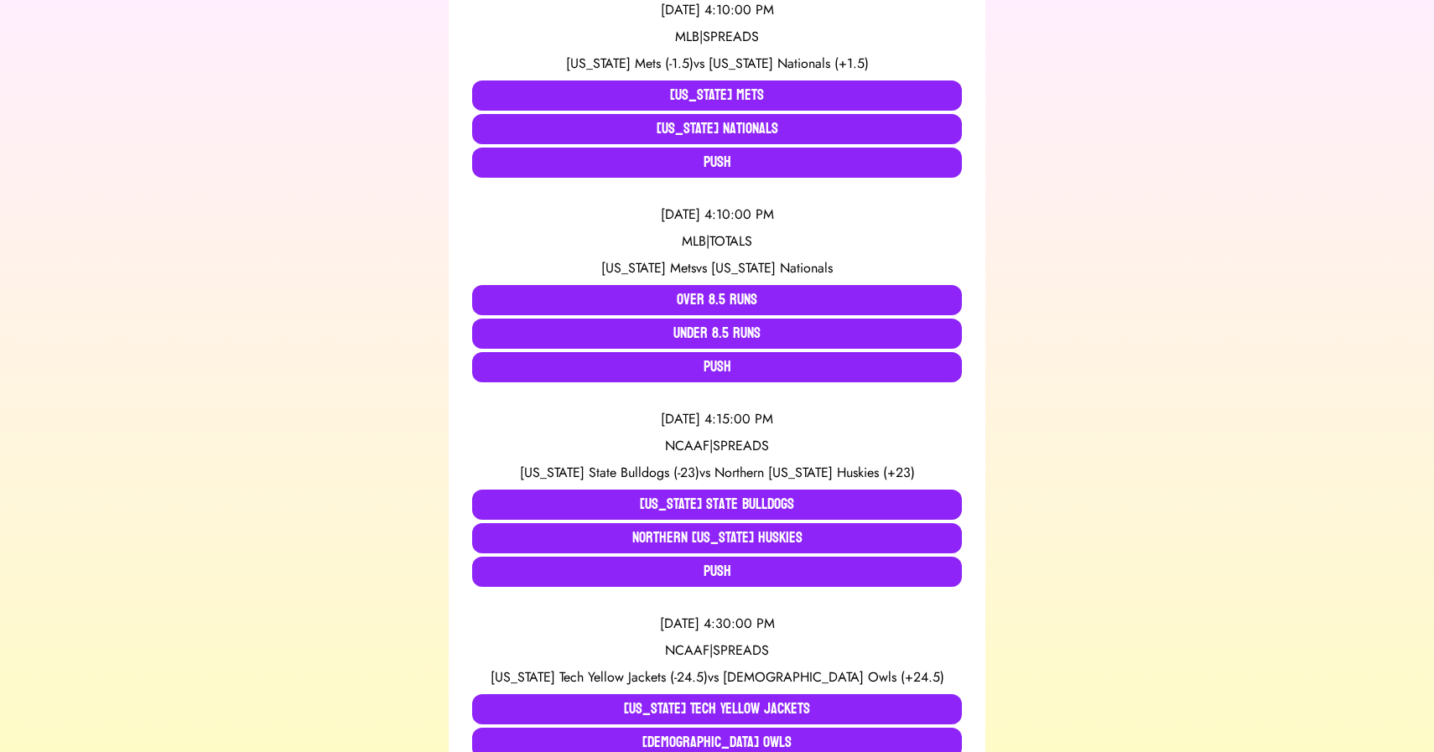
scroll to position [574, 0]
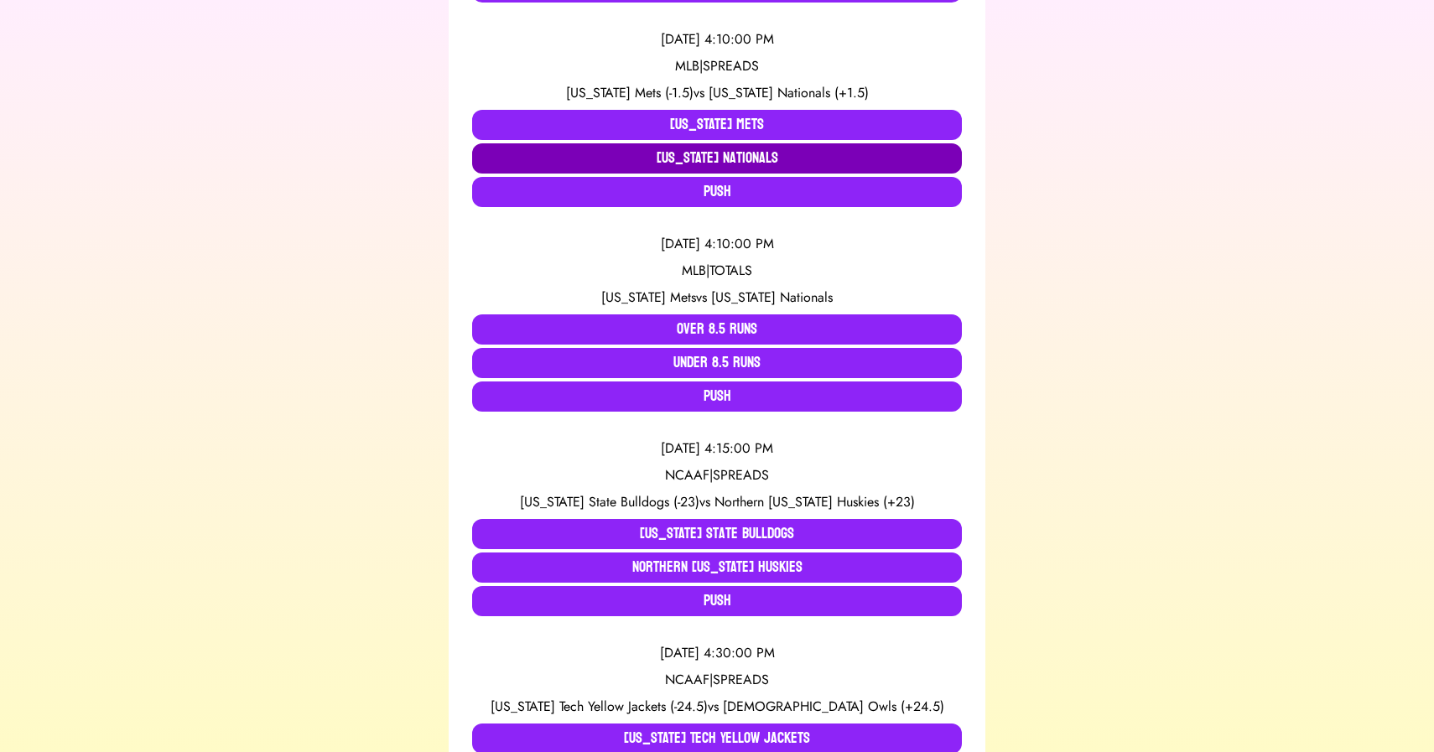
click at [693, 150] on button "[US_STATE] Nationals" at bounding box center [717, 158] width 490 height 30
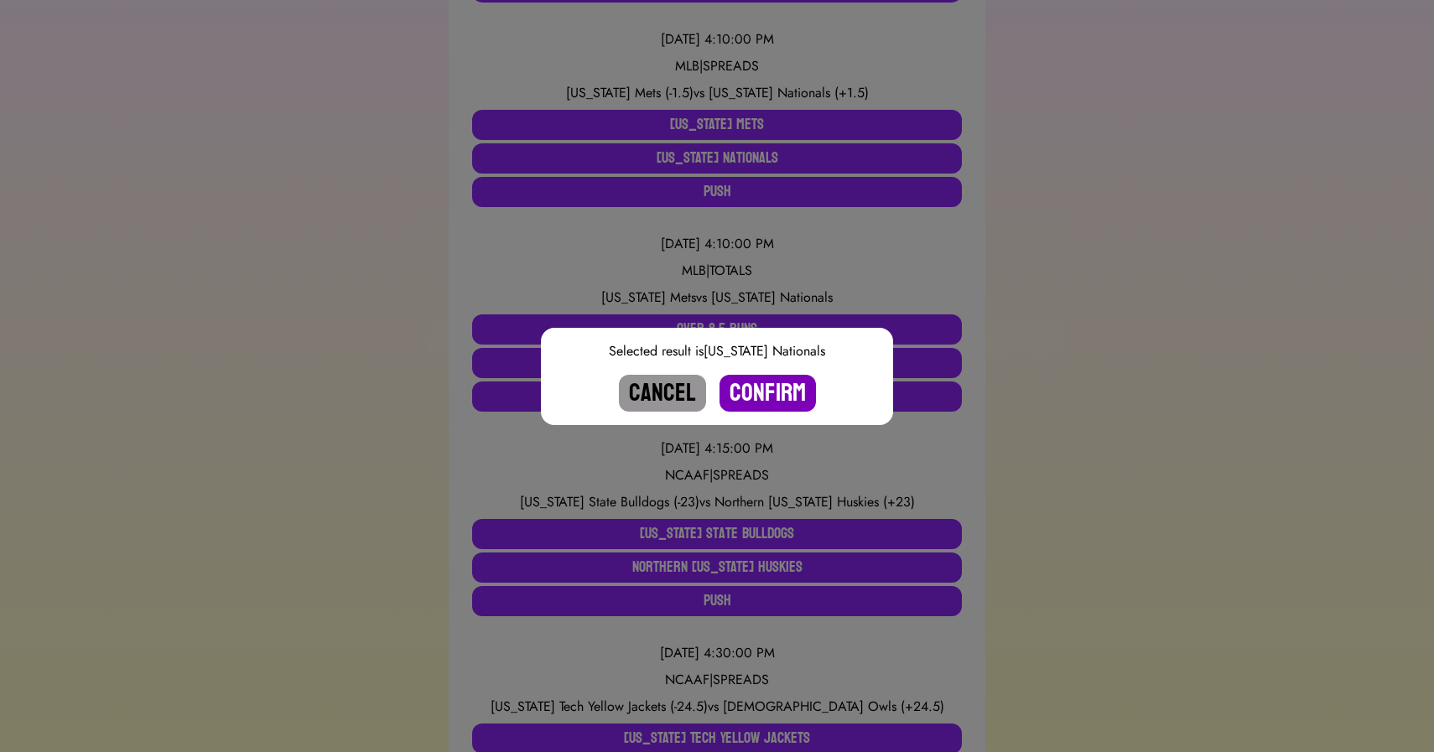
click at [752, 389] on button "Confirm" at bounding box center [767, 393] width 96 height 37
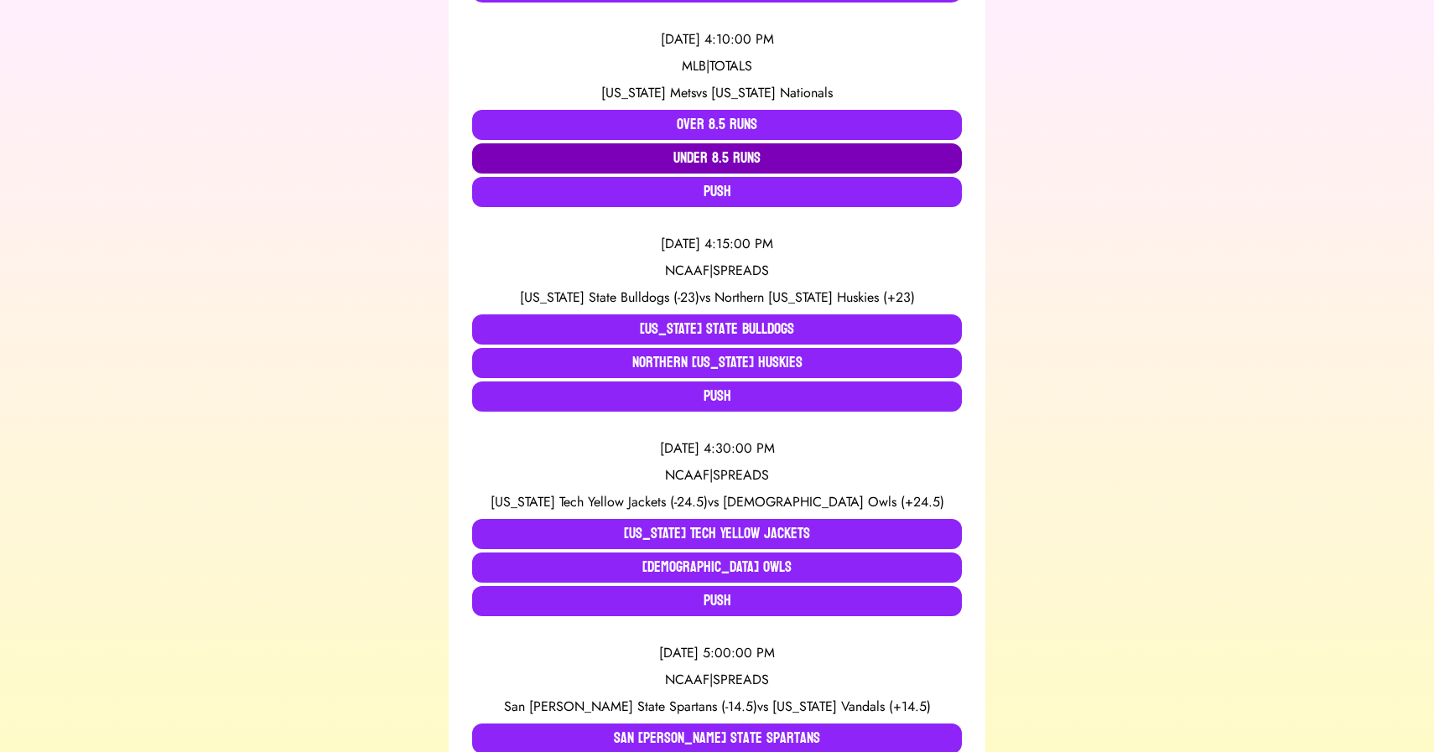
click at [686, 153] on button "Under 8.5 Runs" at bounding box center [717, 158] width 490 height 30
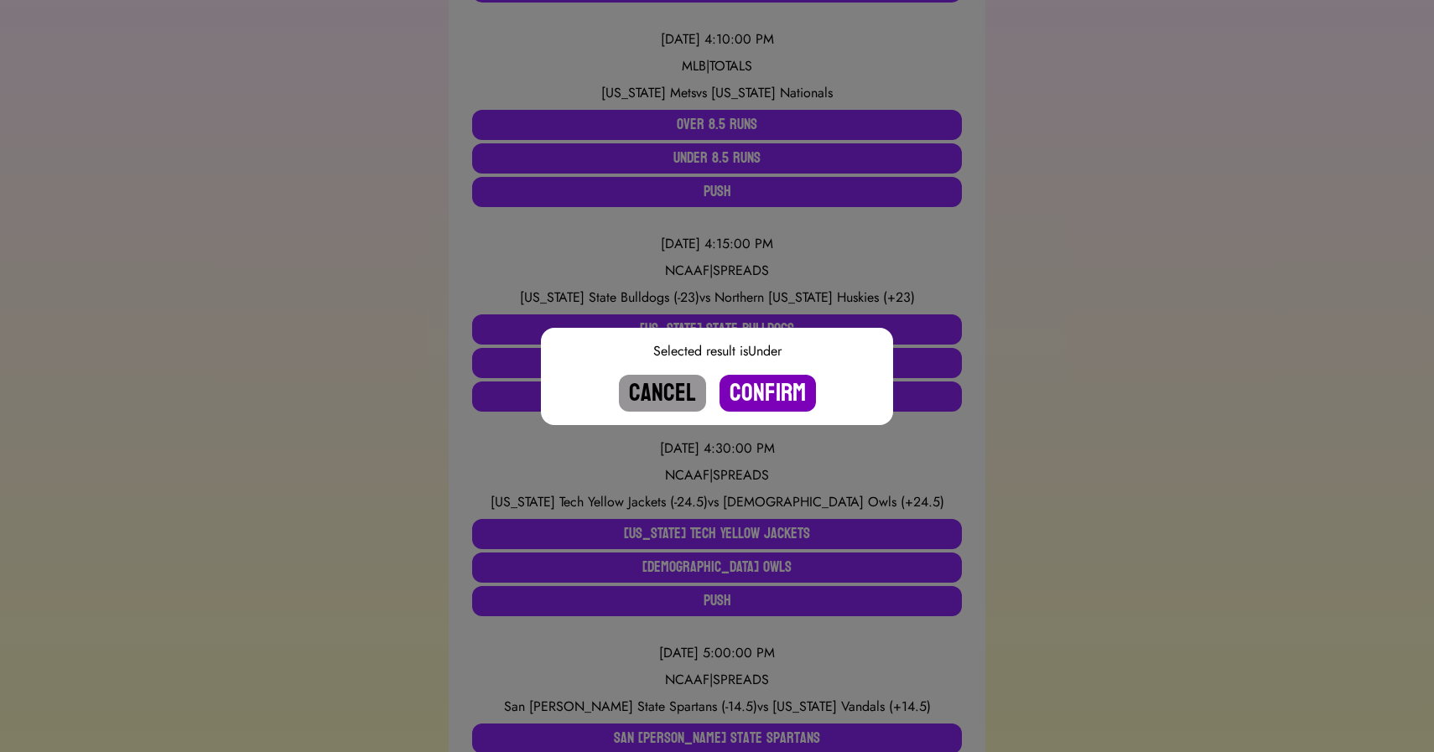
click at [760, 395] on button "Confirm" at bounding box center [767, 393] width 96 height 37
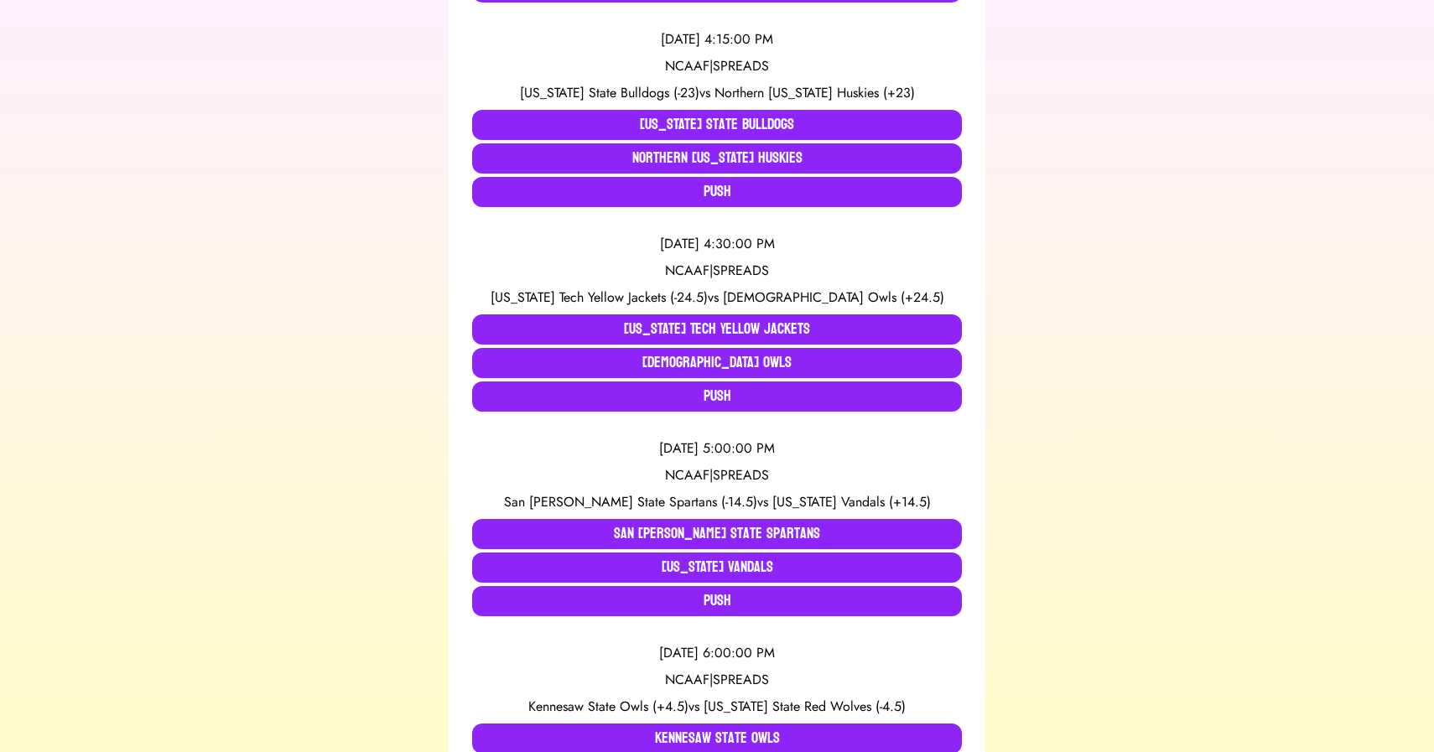
scroll to position [571, 0]
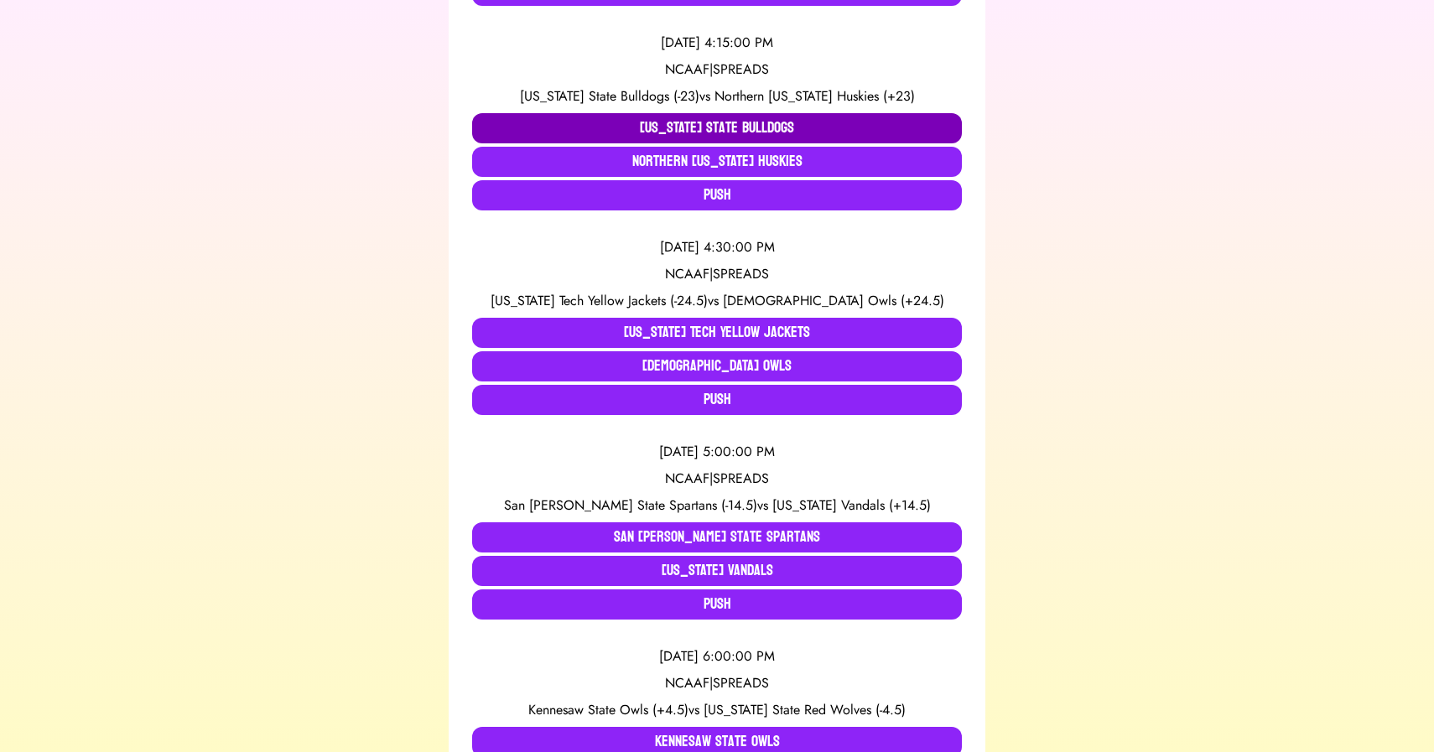
click at [601, 120] on button "[US_STATE] State Bulldogs" at bounding box center [717, 128] width 490 height 30
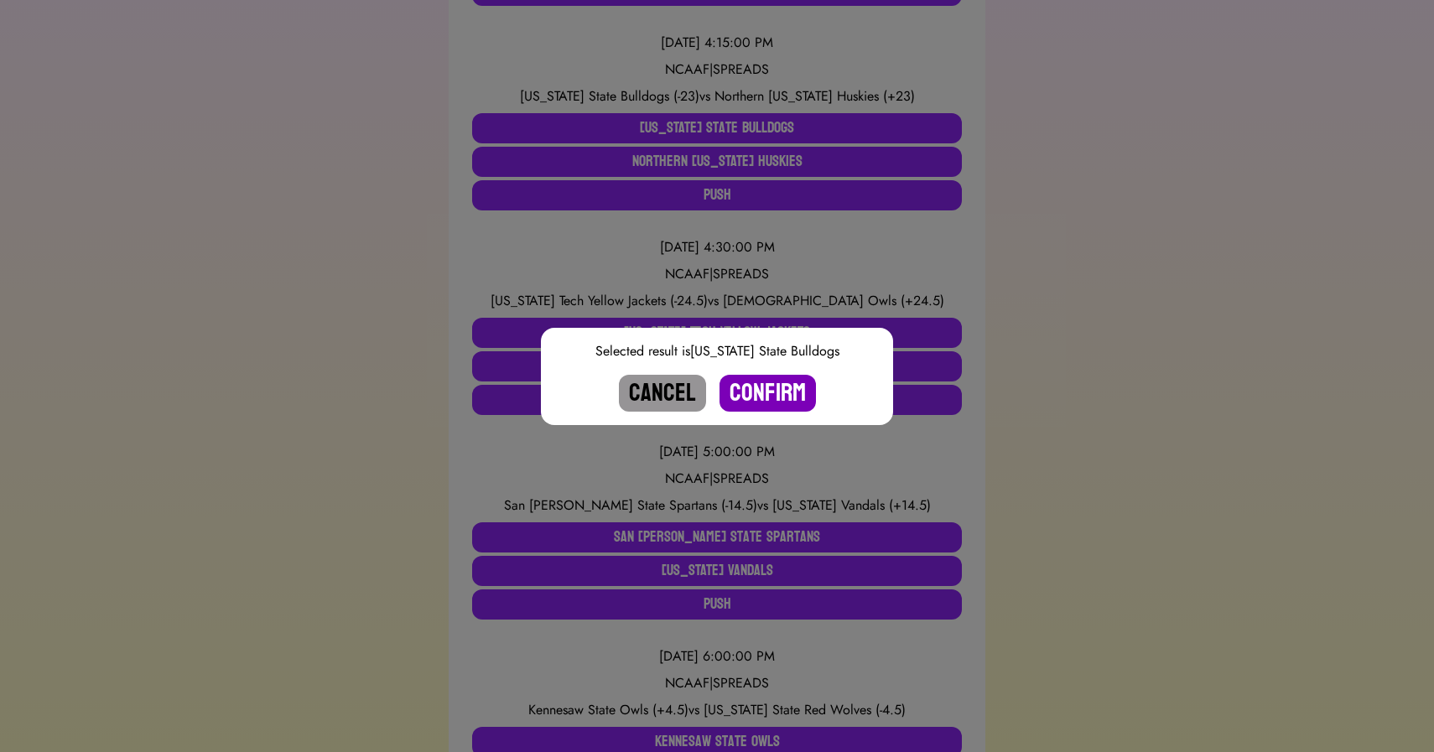
click at [755, 392] on button "Confirm" at bounding box center [767, 393] width 96 height 37
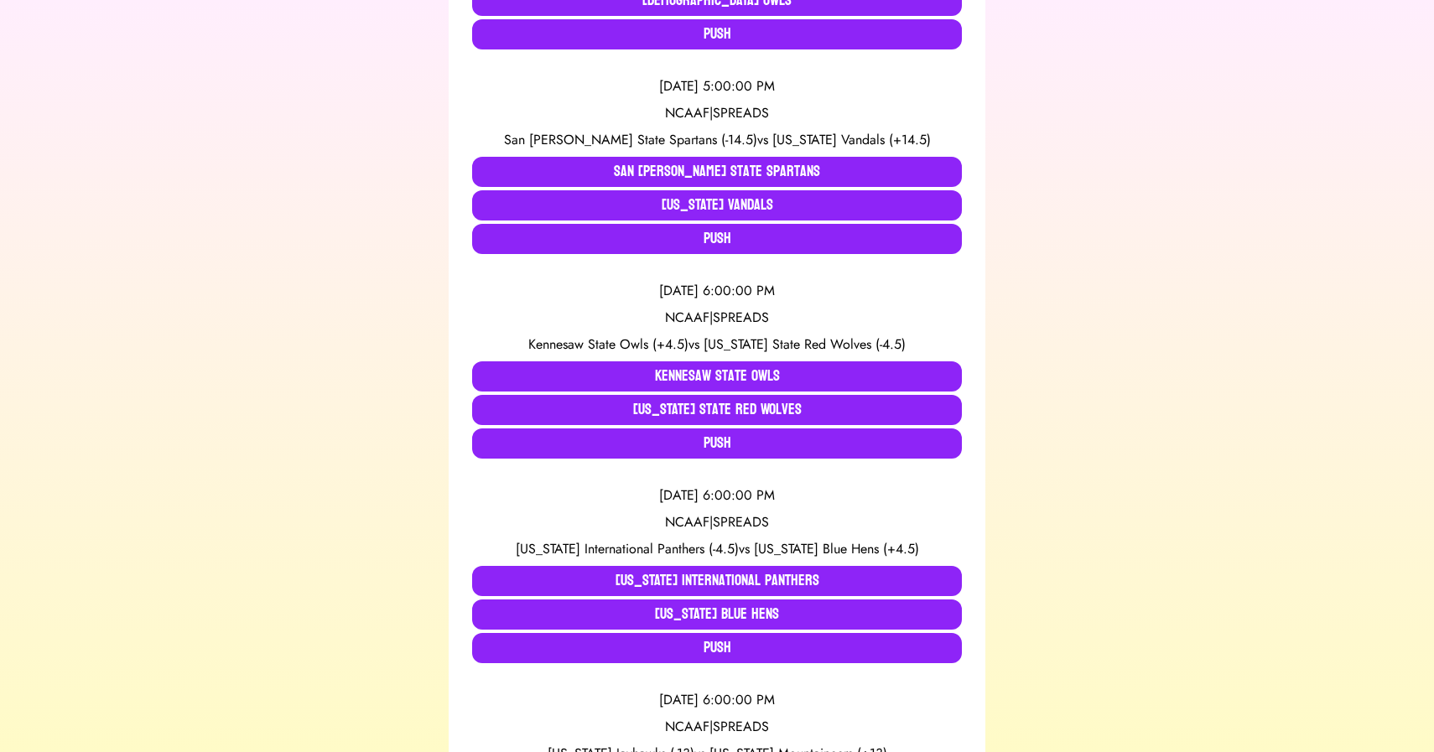
scroll to position [0, 0]
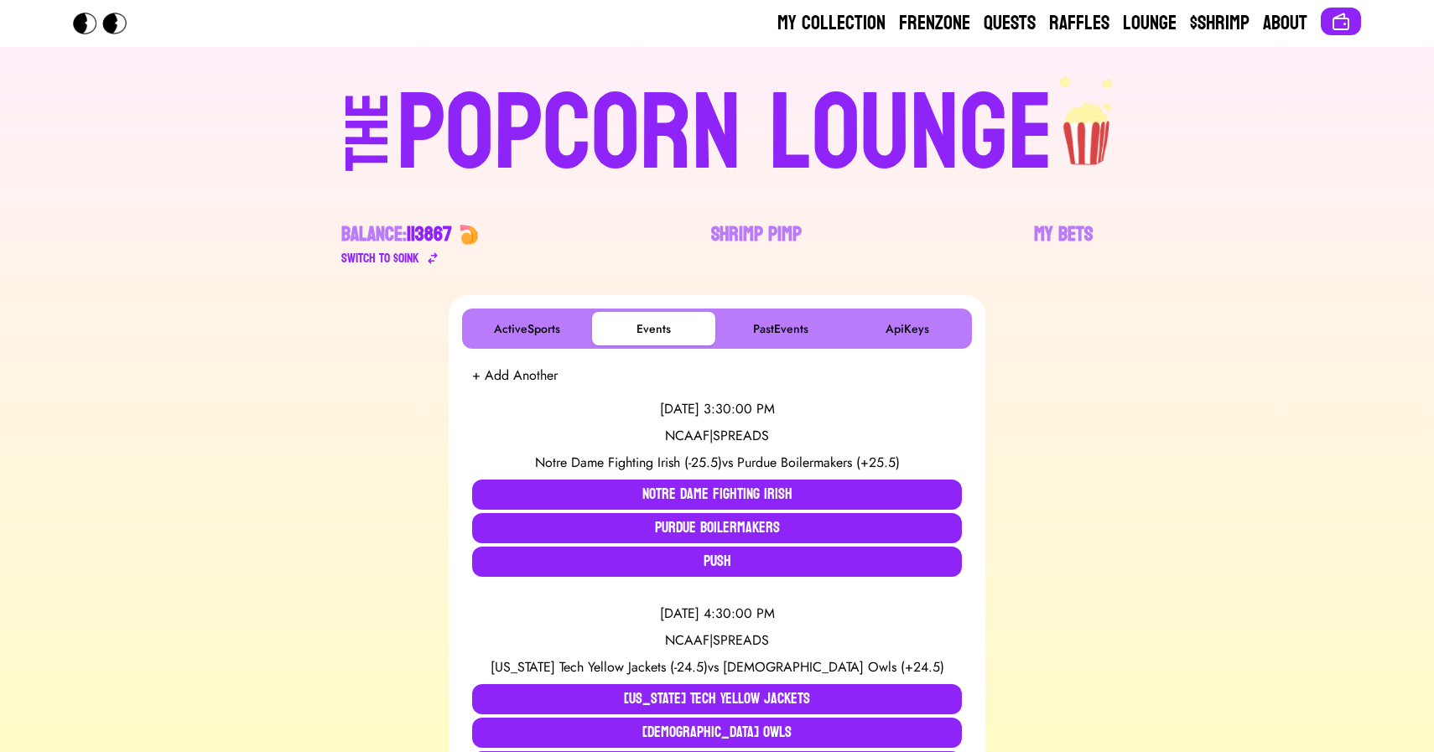
click at [507, 122] on div "POPCORN LOUNGE" at bounding box center [725, 133] width 656 height 107
